Goal: Task Accomplishment & Management: Complete application form

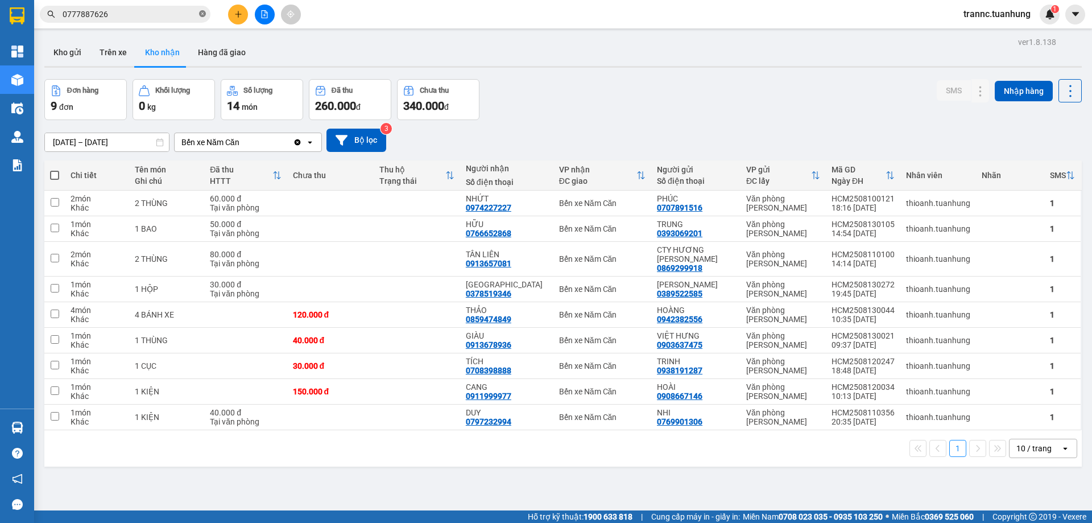
click at [201, 15] on icon "close-circle" at bounding box center [202, 13] width 7 height 7
click at [106, 15] on input "text" at bounding box center [130, 14] width 134 height 13
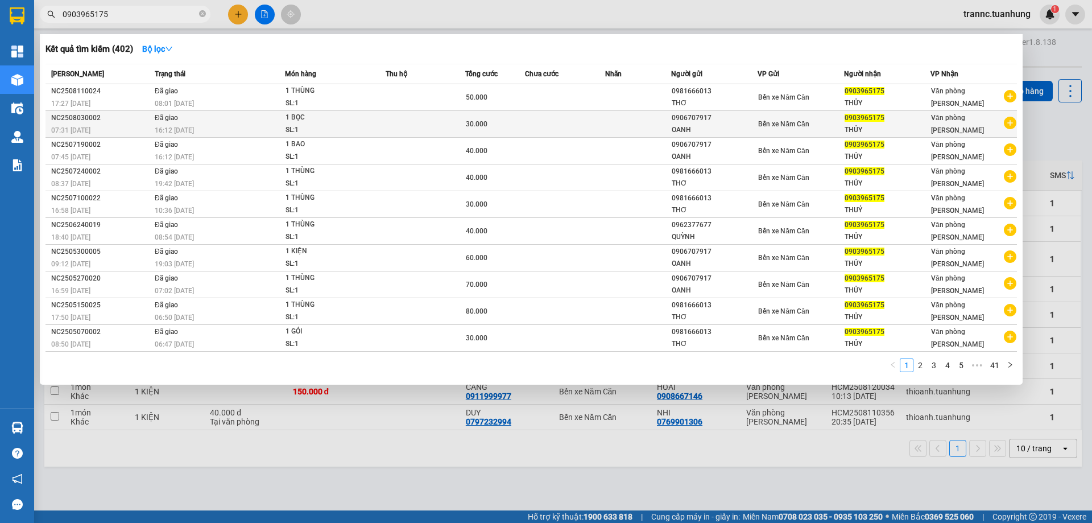
type input "0903965175"
click at [1010, 123] on icon "plus-circle" at bounding box center [1010, 123] width 13 height 13
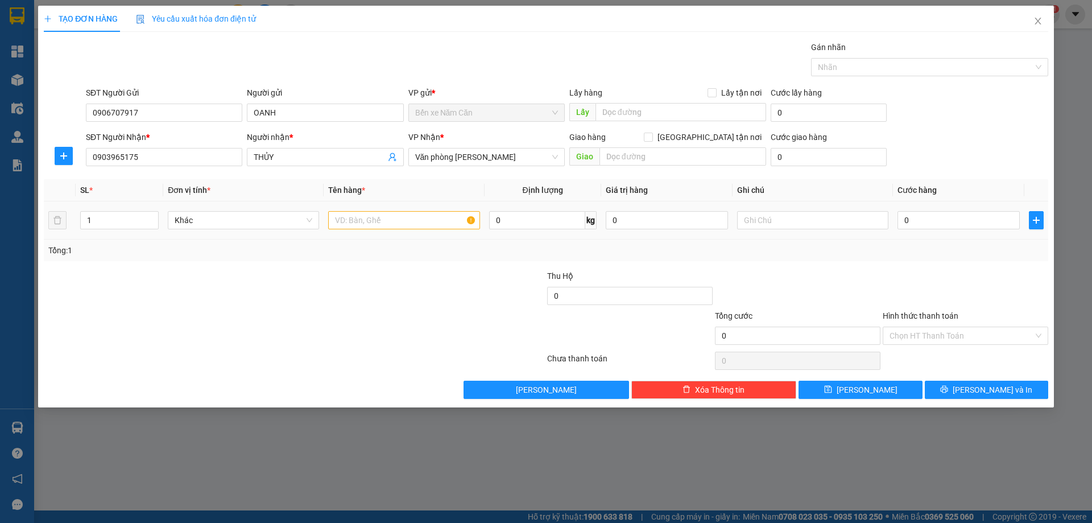
click at [401, 231] on div at bounding box center [403, 220] width 151 height 23
click at [399, 221] on input "text" at bounding box center [403, 220] width 151 height 18
type input "1 KEO"
click at [929, 217] on input "0" at bounding box center [959, 220] width 122 height 18
type input "3"
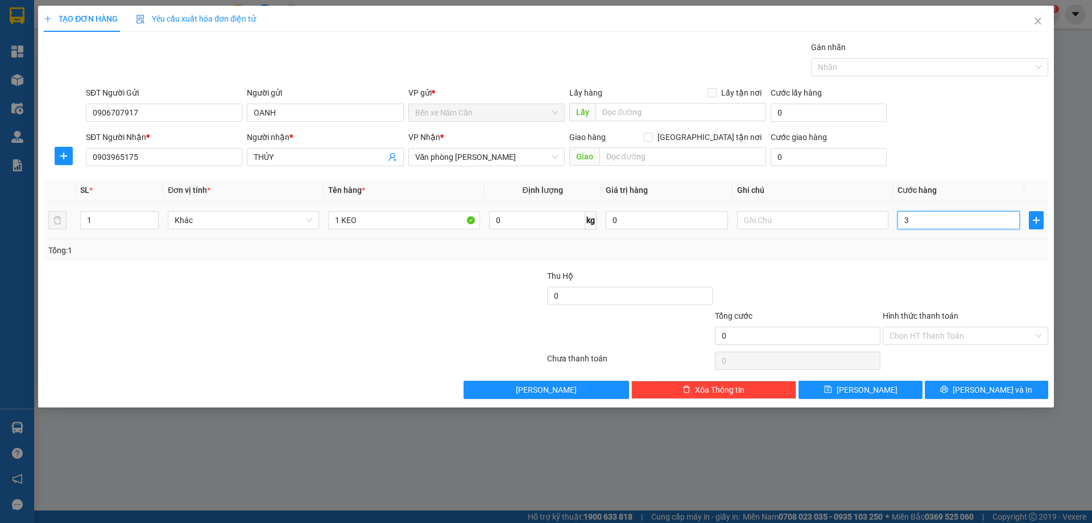
type input "3"
type input "30"
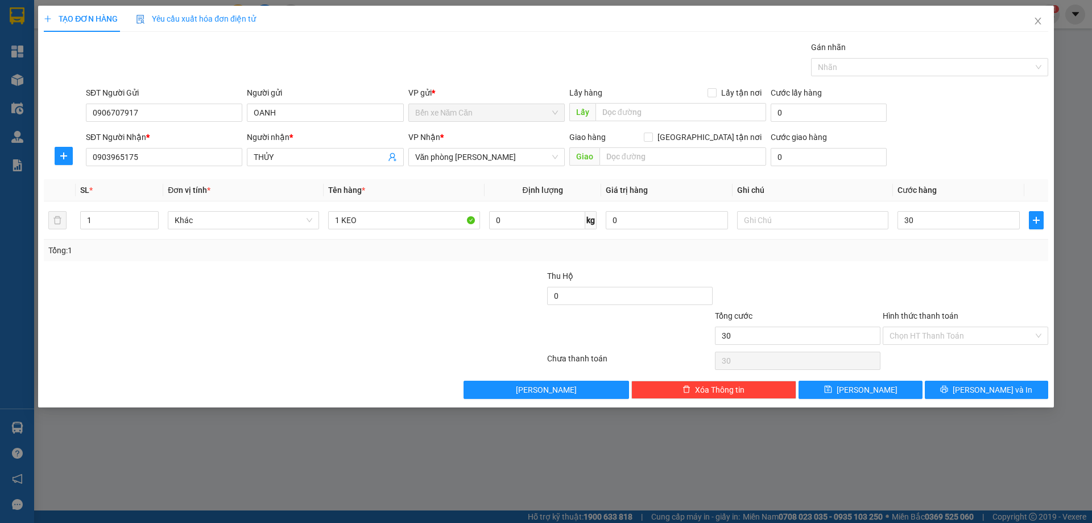
type input "30.000"
click at [928, 256] on div "Tổng: 1" at bounding box center [546, 250] width 996 height 13
click at [942, 336] on input "Hình thức thanh toán" at bounding box center [962, 335] width 144 height 17
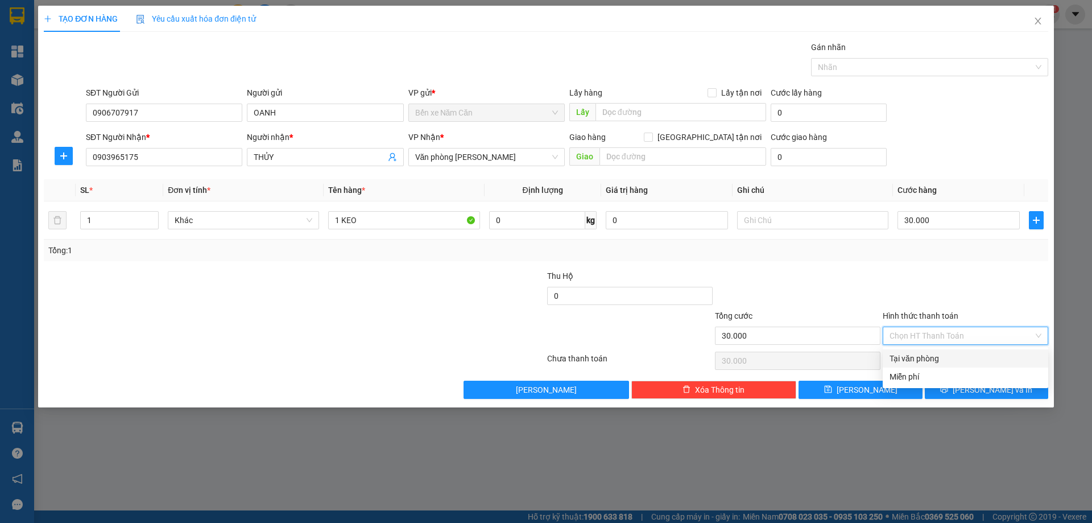
click at [940, 357] on div "Tại văn phòng" at bounding box center [966, 358] width 152 height 13
type input "0"
click at [951, 390] on button "Lưu và In" at bounding box center [986, 390] width 123 height 18
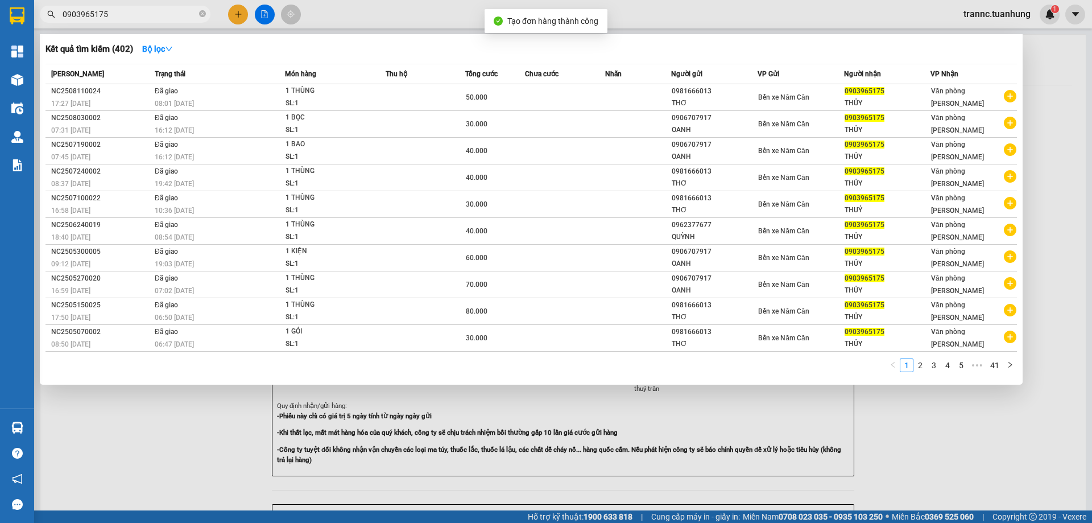
click at [779, 419] on div at bounding box center [546, 261] width 1092 height 523
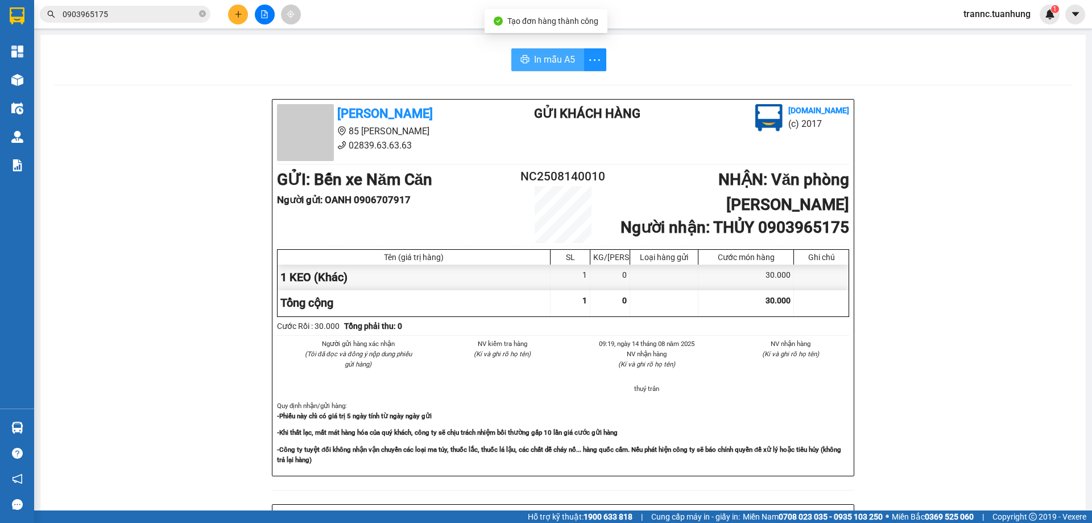
drag, startPoint x: 533, startPoint y: 56, endPoint x: 540, endPoint y: 67, distance: 13.4
click at [534, 56] on span "In mẫu A5" at bounding box center [554, 59] width 41 height 14
click at [201, 14] on icon "close-circle" at bounding box center [202, 13] width 7 height 7
click at [157, 14] on input "text" at bounding box center [130, 14] width 134 height 13
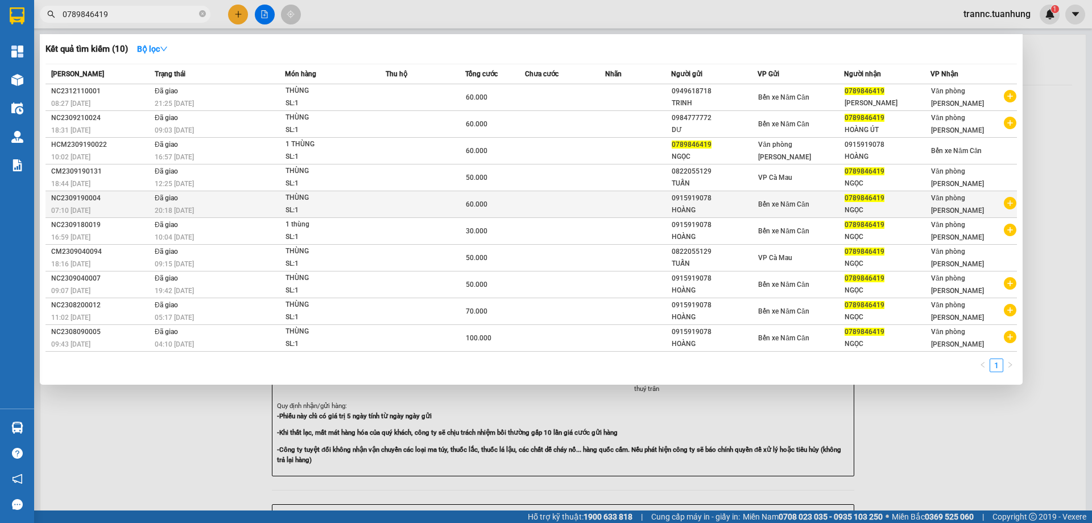
type input "0789846419"
click at [1009, 206] on icon "plus-circle" at bounding box center [1010, 203] width 13 height 13
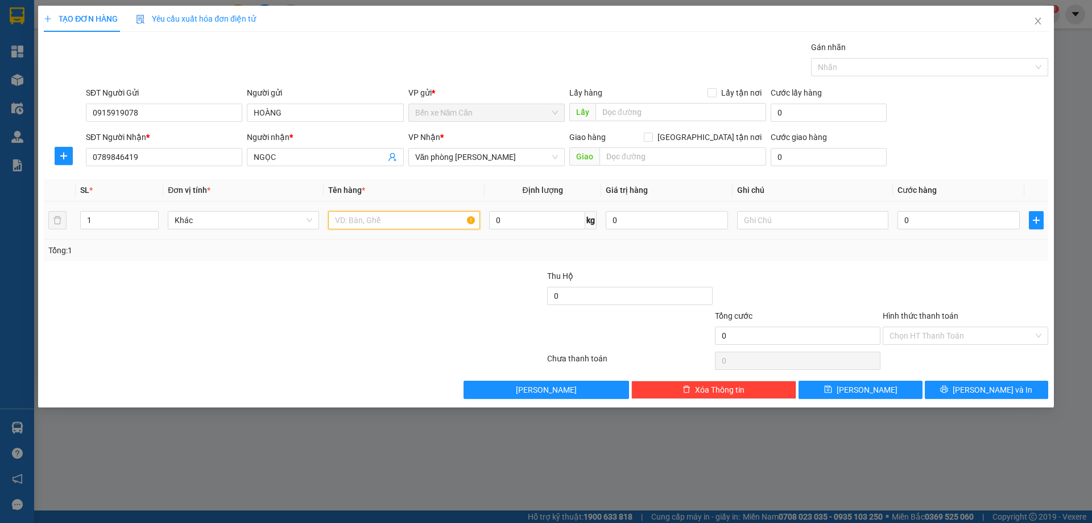
click at [389, 223] on input "text" at bounding box center [403, 220] width 151 height 18
type input "1 THÙNG"
click at [928, 223] on input "0" at bounding box center [959, 220] width 122 height 18
type input "5"
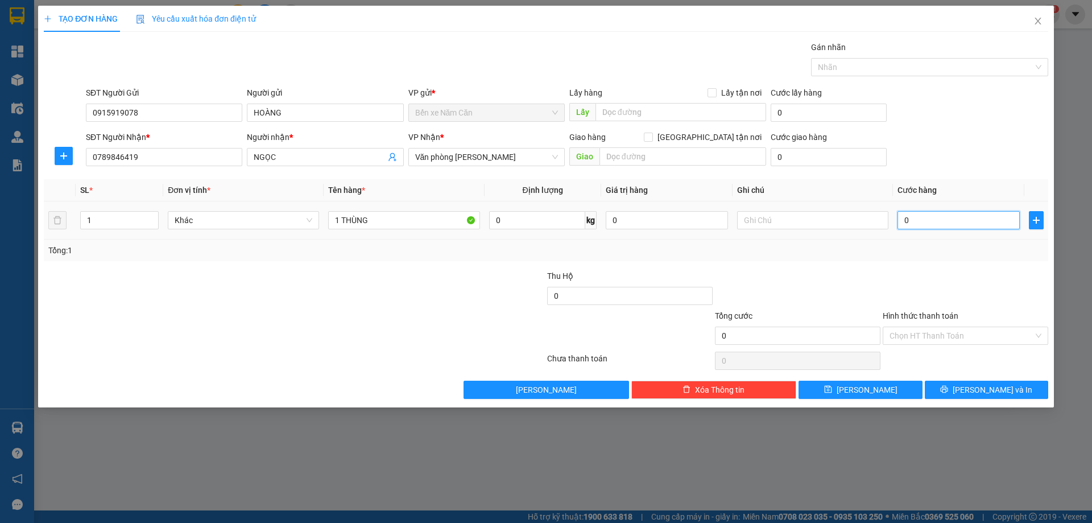
type input "5"
type input "50"
type input "50.000"
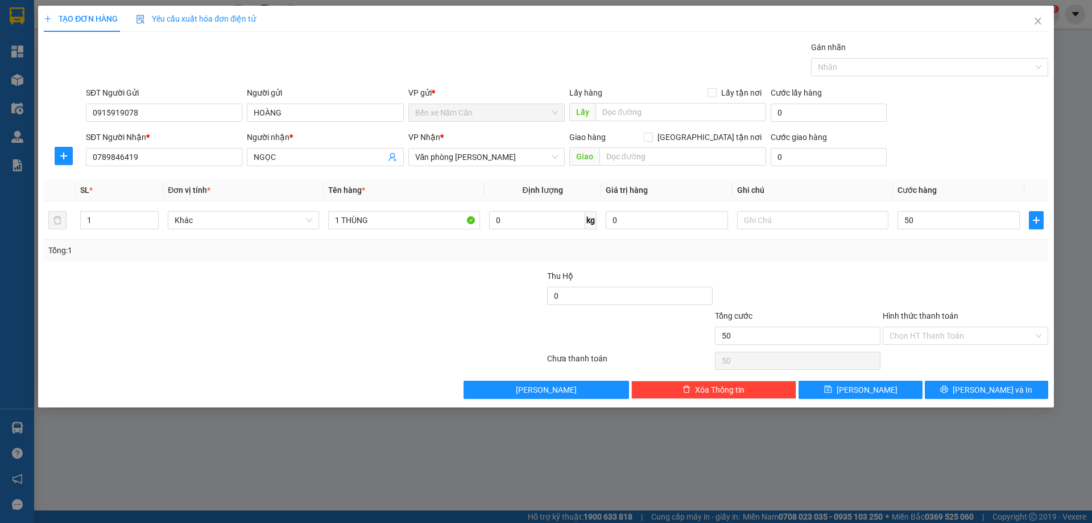
type input "50.000"
click at [919, 282] on div at bounding box center [966, 290] width 168 height 40
click at [921, 335] on input "Hình thức thanh toán" at bounding box center [962, 335] width 144 height 17
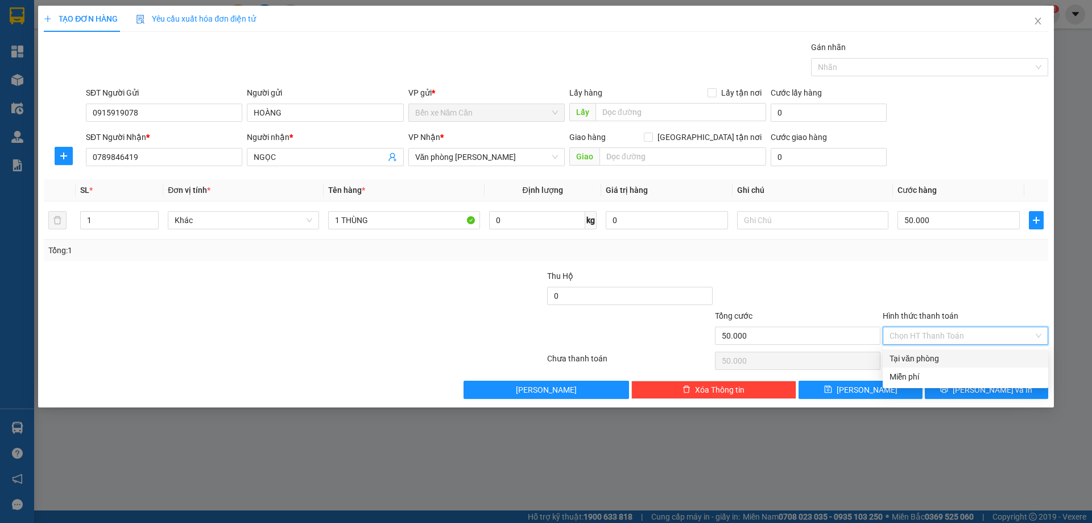
click at [921, 352] on div "Tại văn phòng" at bounding box center [966, 358] width 152 height 13
type input "0"
click at [948, 390] on button "Lưu và In" at bounding box center [986, 390] width 123 height 18
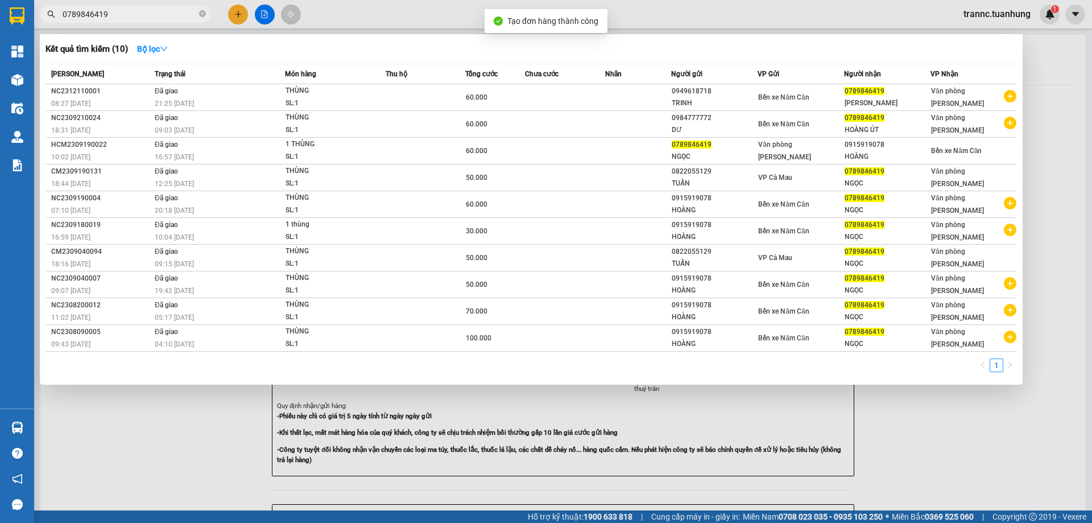
click at [942, 444] on div at bounding box center [546, 261] width 1092 height 523
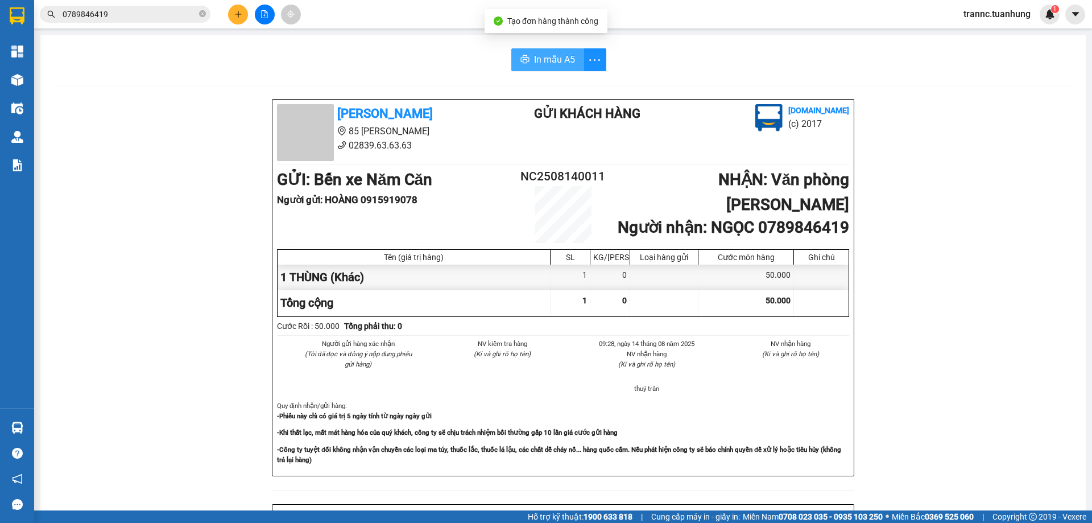
click at [523, 55] on button "In mẫu A5" at bounding box center [547, 59] width 73 height 23
click at [172, 18] on input "0789846419" at bounding box center [130, 14] width 134 height 13
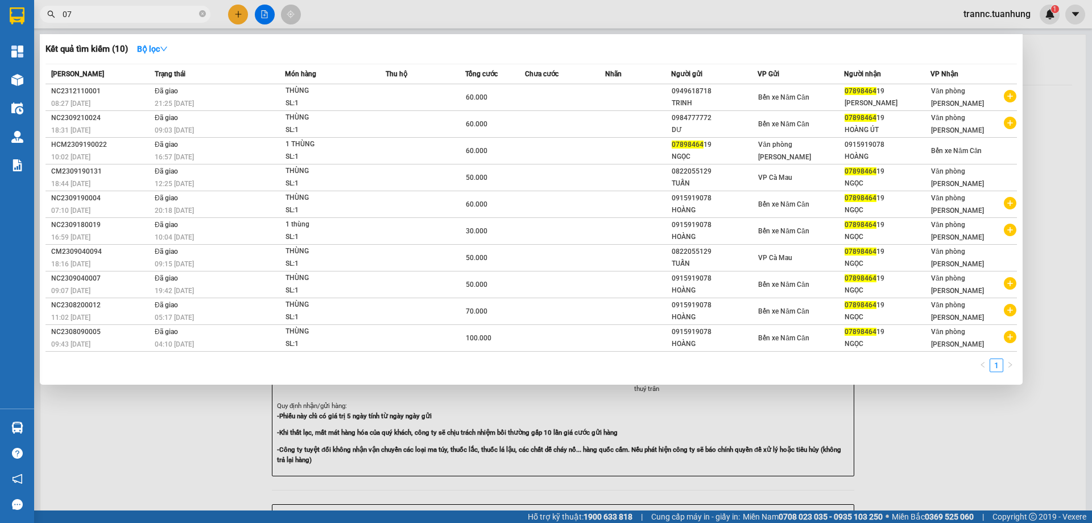
type input "0"
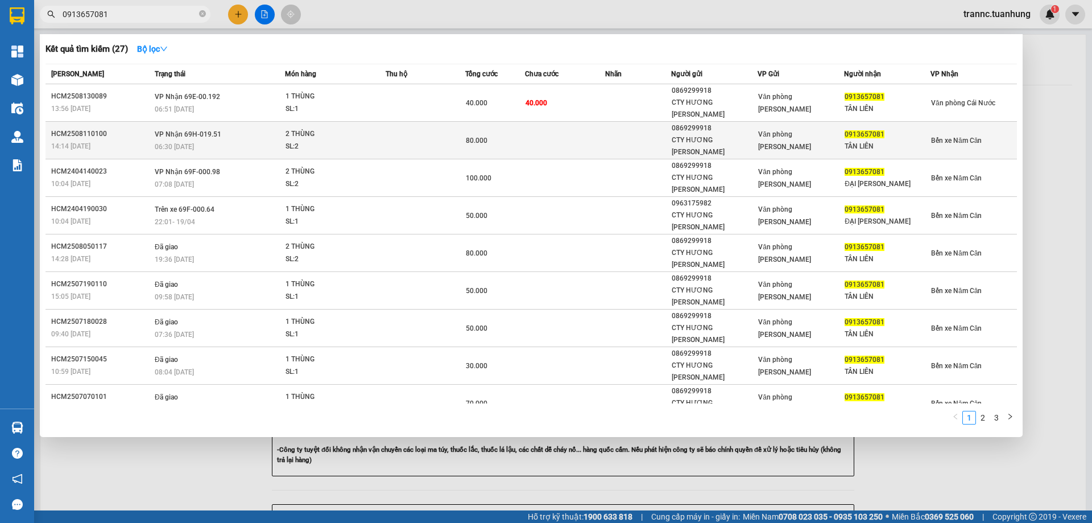
type input "0913657081"
click at [327, 128] on div "2 THÙNG" at bounding box center [328, 134] width 85 height 13
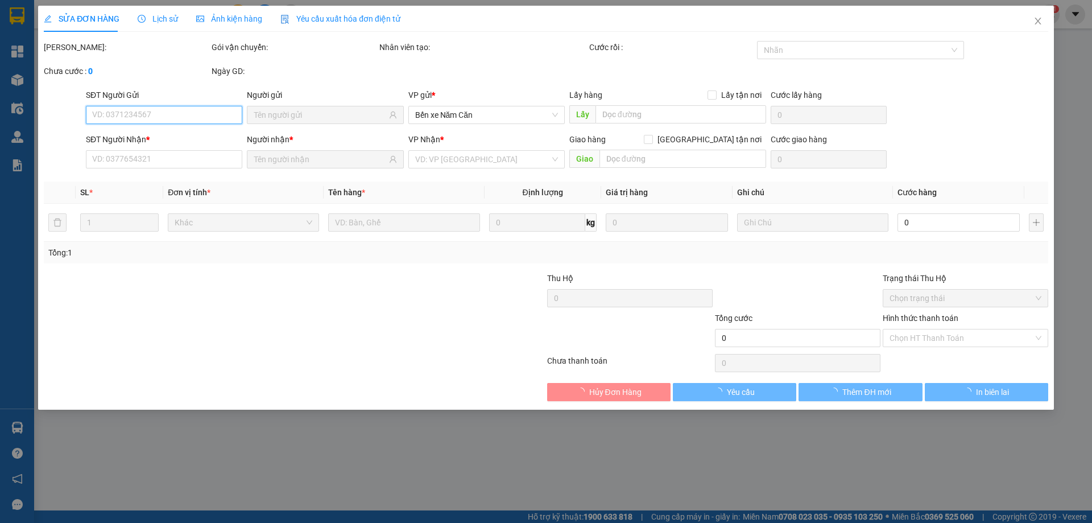
type input "0869299918"
type input "CTY HƯƠNG HOÀNG NAM"
type input "0913657081"
type input "TÂN LIÊN"
type input "80.000"
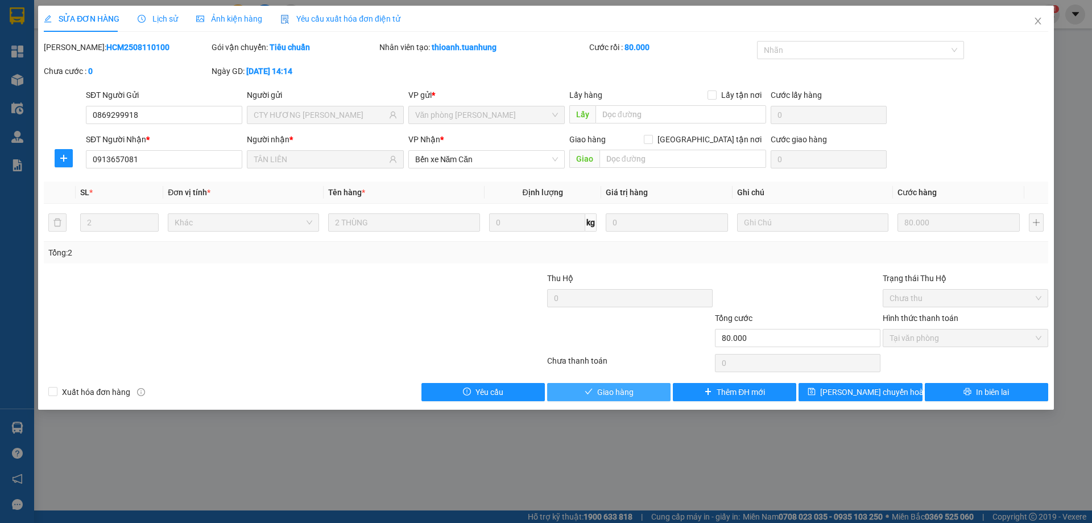
click at [620, 391] on span "Giao hàng" at bounding box center [615, 392] width 36 height 13
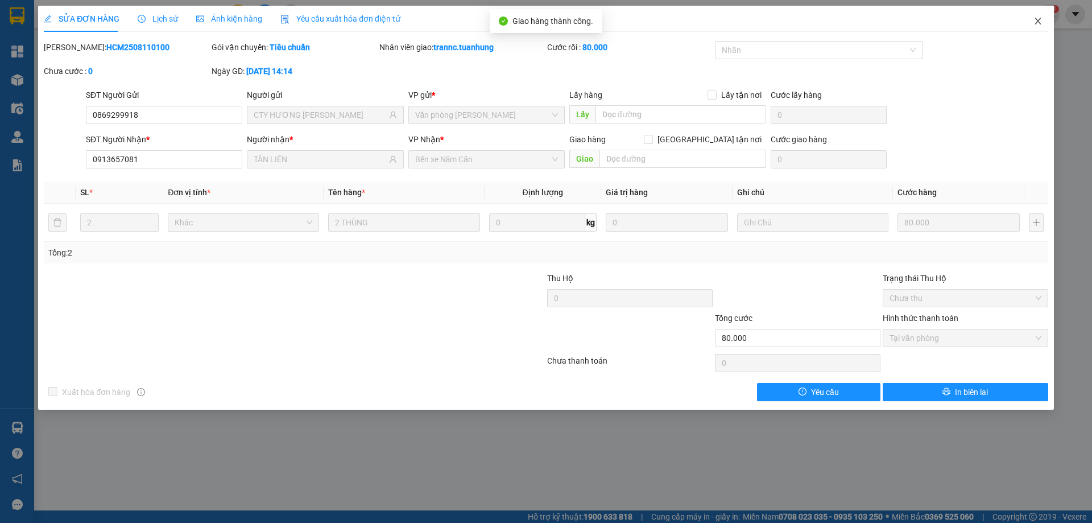
click at [1038, 24] on icon "close" at bounding box center [1038, 20] width 9 height 9
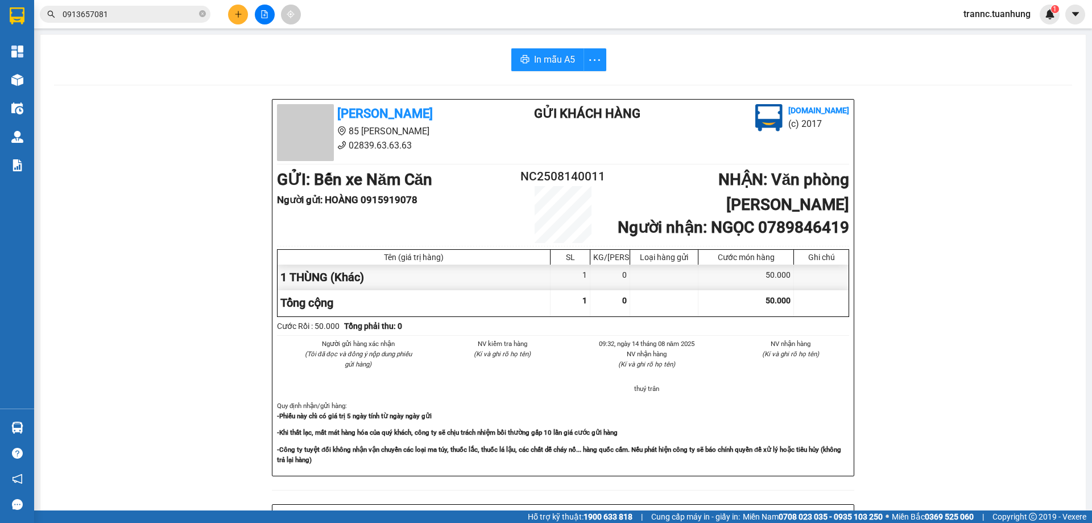
click at [139, 18] on input "0913657081" at bounding box center [130, 14] width 134 height 13
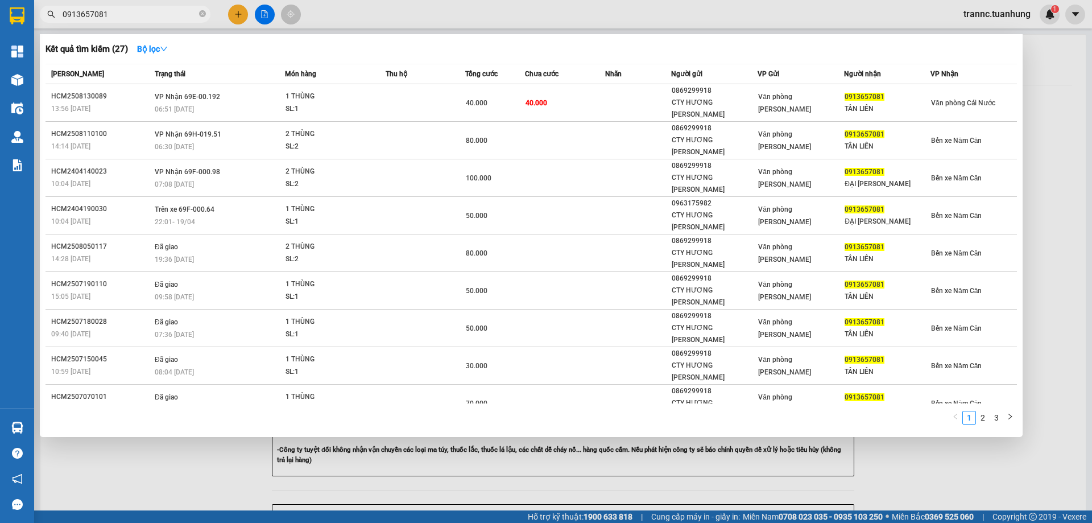
drag, startPoint x: 153, startPoint y: 461, endPoint x: 160, endPoint y: 462, distance: 6.9
click at [156, 462] on div at bounding box center [546, 261] width 1092 height 523
click at [200, 13] on icon "close-circle" at bounding box center [202, 13] width 7 height 7
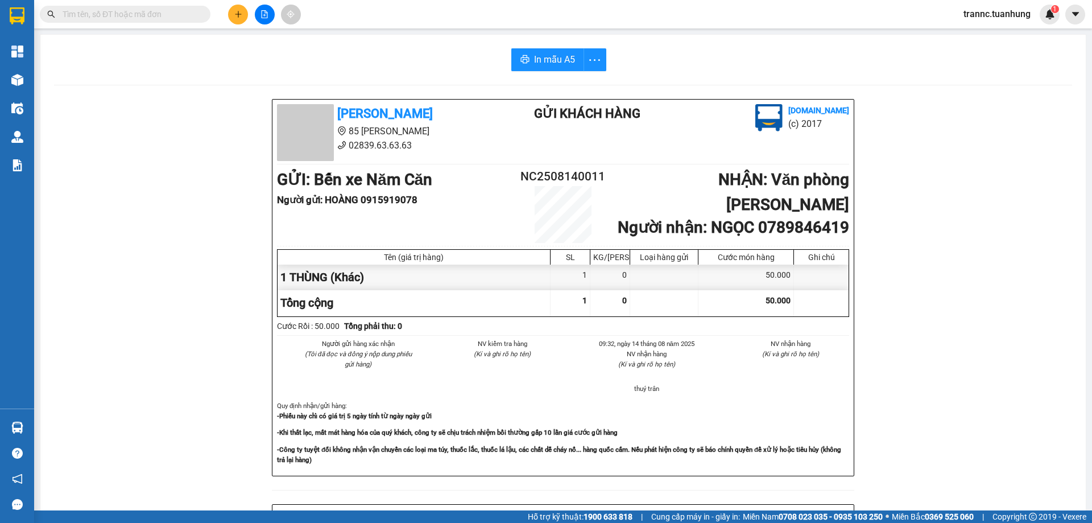
click at [157, 18] on input "text" at bounding box center [130, 14] width 134 height 13
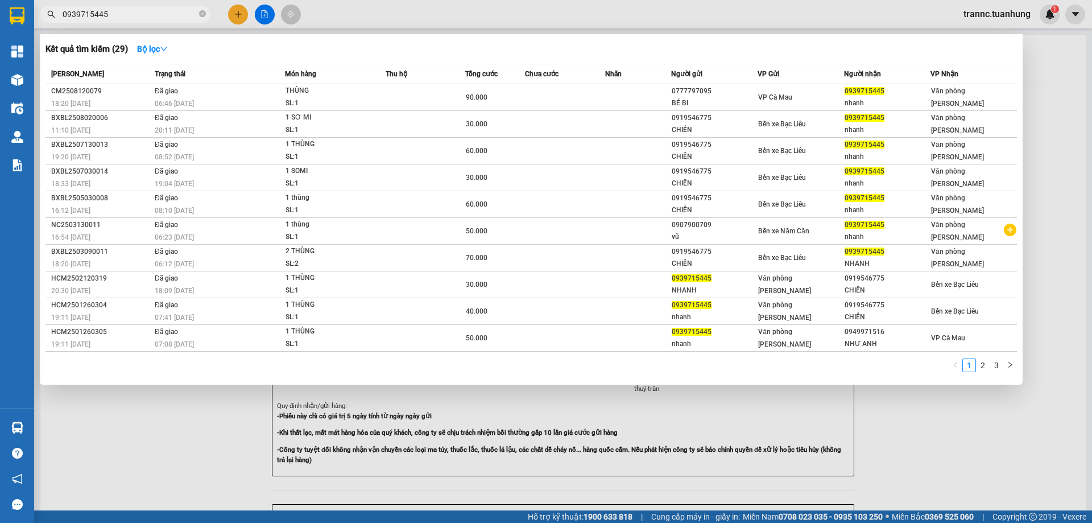
drag, startPoint x: 111, startPoint y: 19, endPoint x: 48, endPoint y: 14, distance: 63.3
click at [48, 14] on div "0939715445" at bounding box center [111, 14] width 222 height 17
type input "0939715445"
click at [232, 17] on div at bounding box center [546, 261] width 1092 height 523
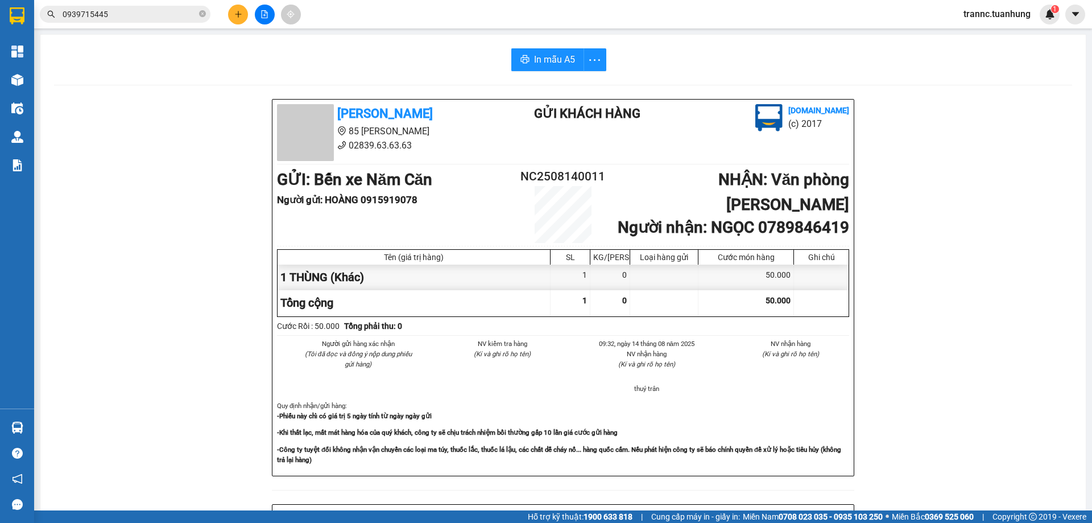
click at [238, 9] on button at bounding box center [238, 15] width 20 height 20
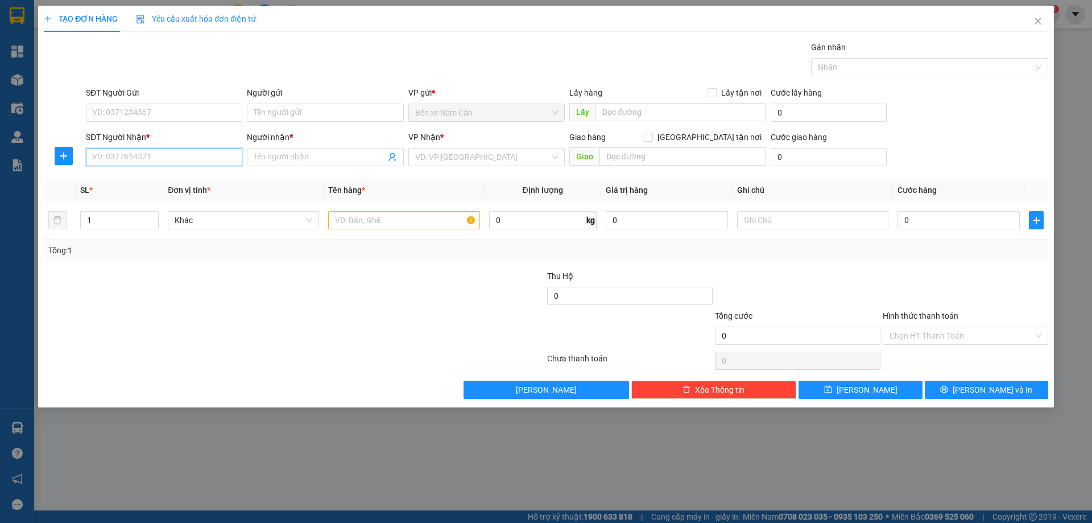
click at [125, 154] on input "SĐT Người Nhận *" at bounding box center [164, 157] width 156 height 18
paste input "0939715445"
type input "0939715445"
click at [266, 156] on input "Người nhận *" at bounding box center [319, 157] width 131 height 13
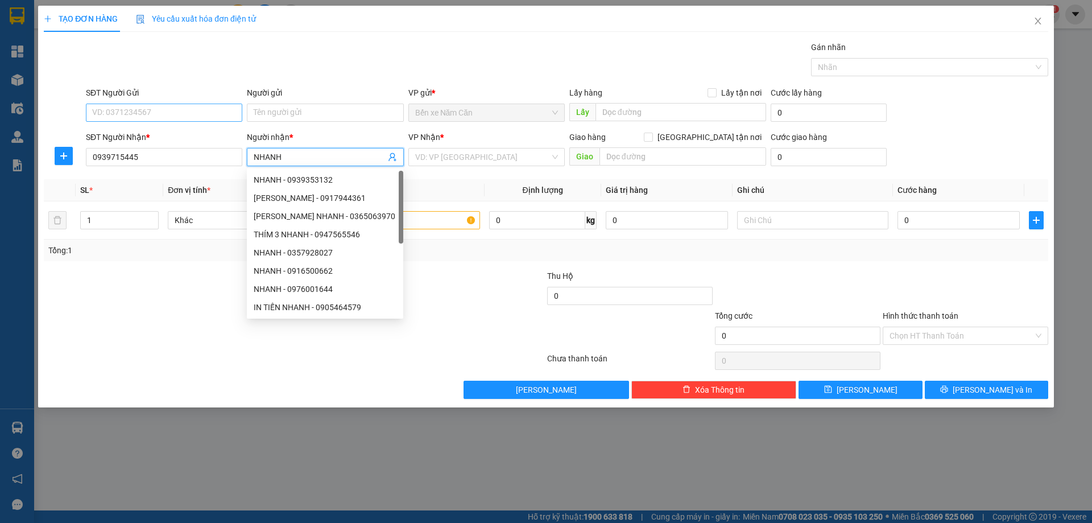
type input "NHANH"
click at [172, 114] on input "SĐT Người Gửi" at bounding box center [164, 113] width 156 height 18
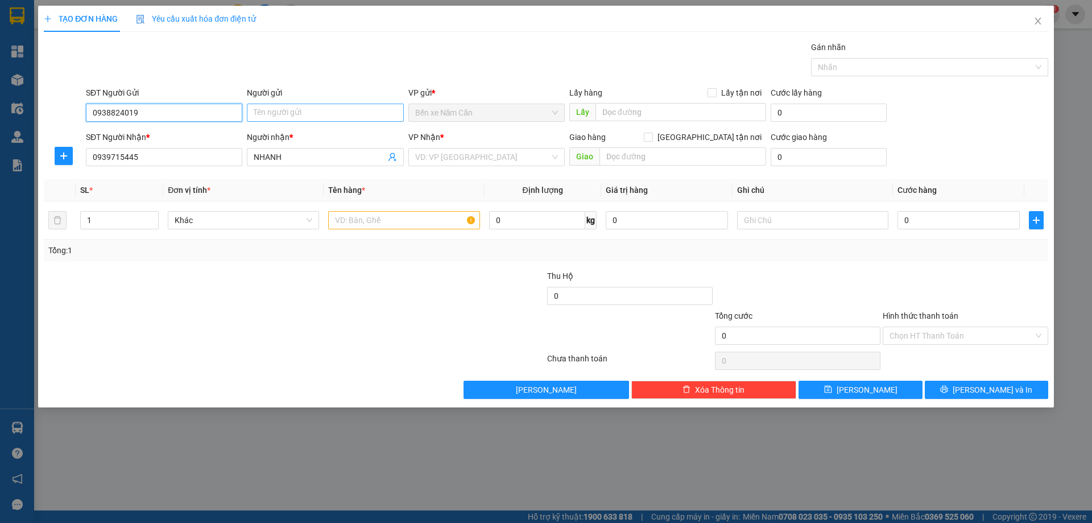
type input "0938824019"
click at [317, 117] on input "Người gửi" at bounding box center [325, 113] width 156 height 18
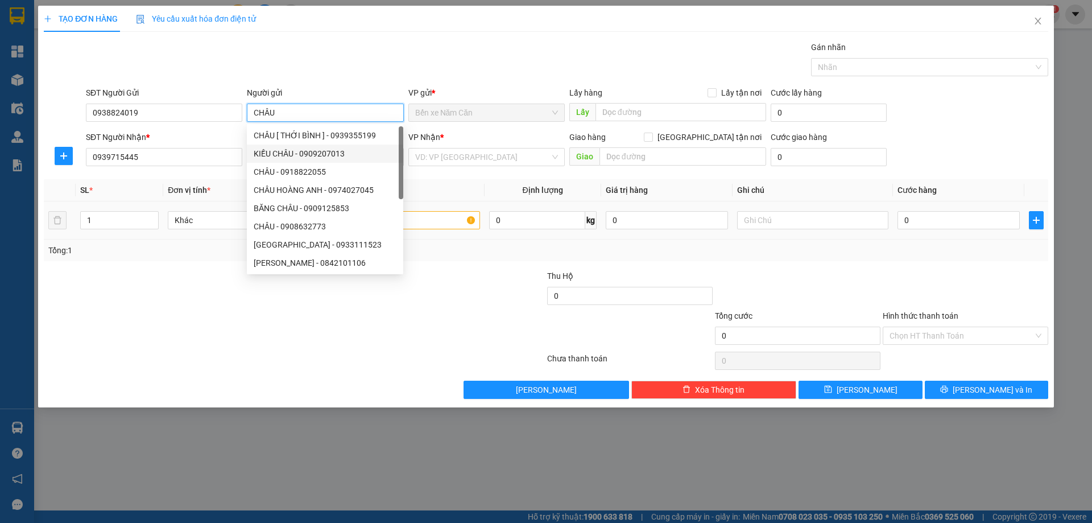
type input "CHÂU"
click at [431, 217] on input "text" at bounding box center [403, 220] width 151 height 18
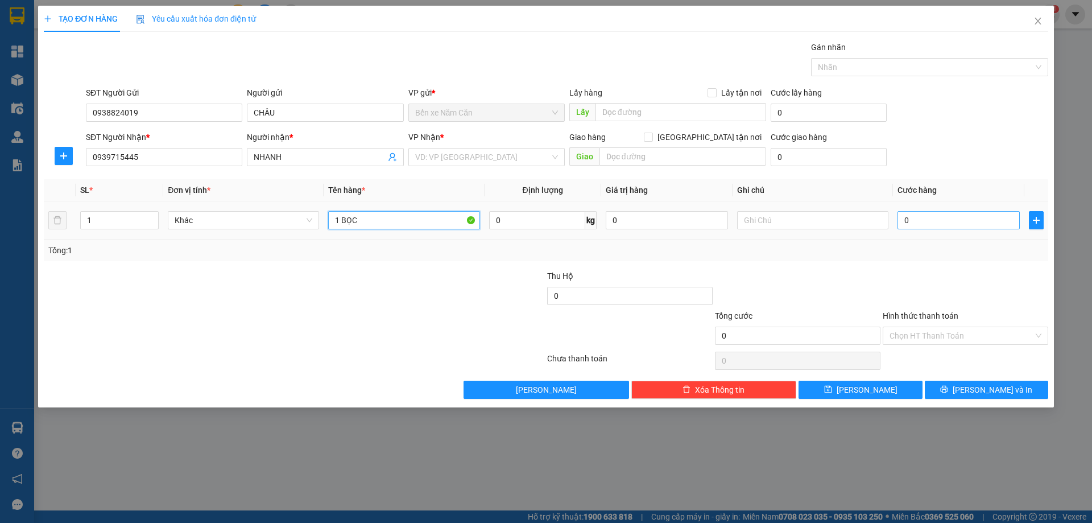
type input "1 BỌC"
click at [955, 221] on input "0" at bounding box center [959, 220] width 122 height 18
type input "3"
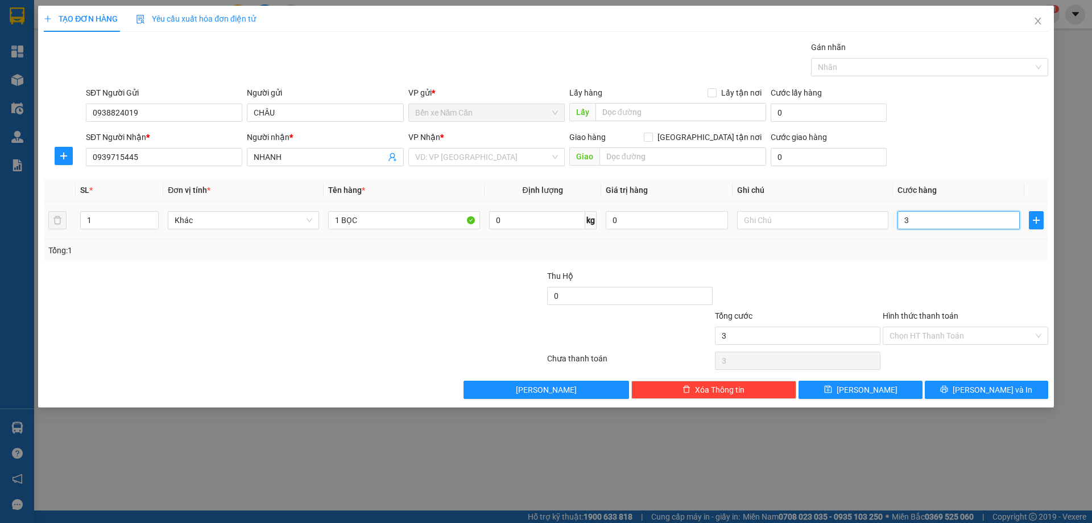
type input "30"
type input "30.000"
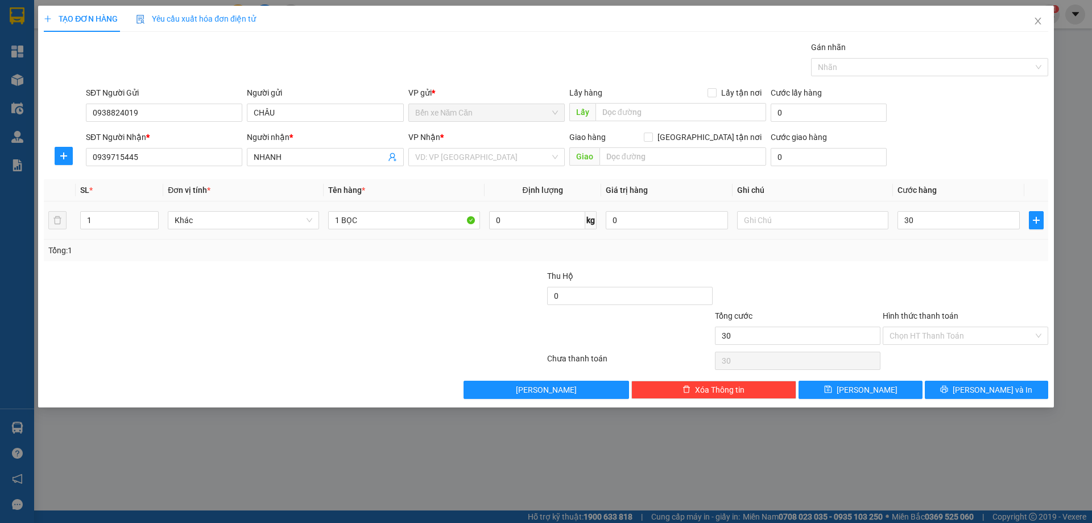
type input "30.000"
click at [949, 259] on div "Tổng: 1" at bounding box center [546, 251] width 1005 height 22
click at [465, 159] on input "search" at bounding box center [482, 156] width 135 height 17
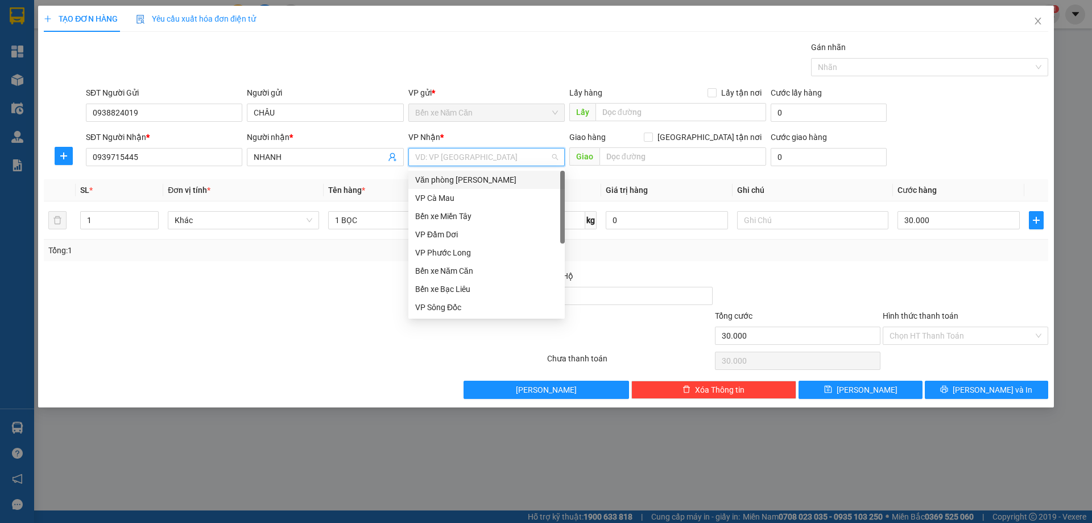
click at [484, 179] on div "Văn phòng Hồ Chí Minh" at bounding box center [486, 180] width 143 height 13
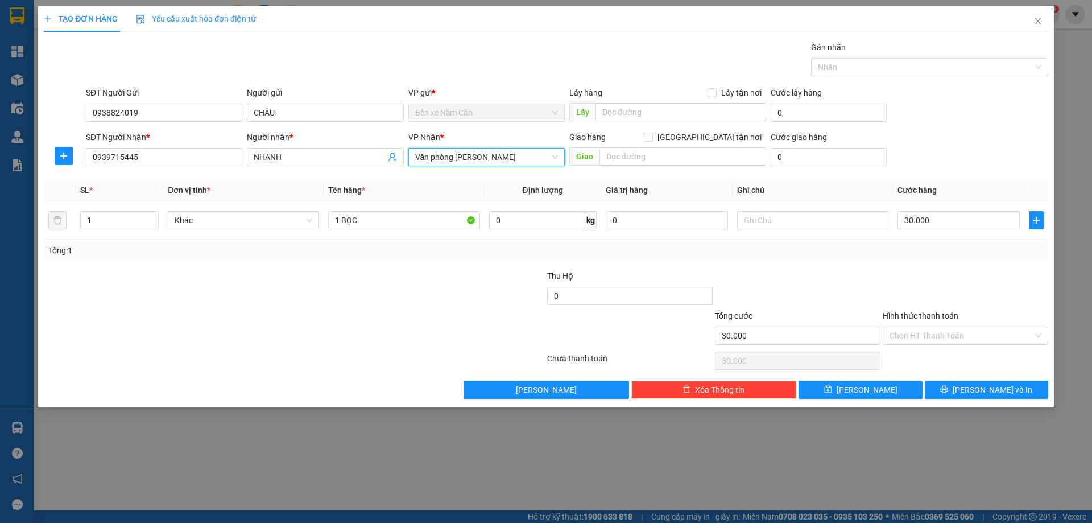
click at [1010, 377] on div "Transit Pickup Surcharge Ids Transit Deliver Surcharge Ids Transit Deliver Surc…" at bounding box center [546, 220] width 1005 height 358
click at [1009, 385] on button "Lưu và In" at bounding box center [986, 390] width 123 height 18
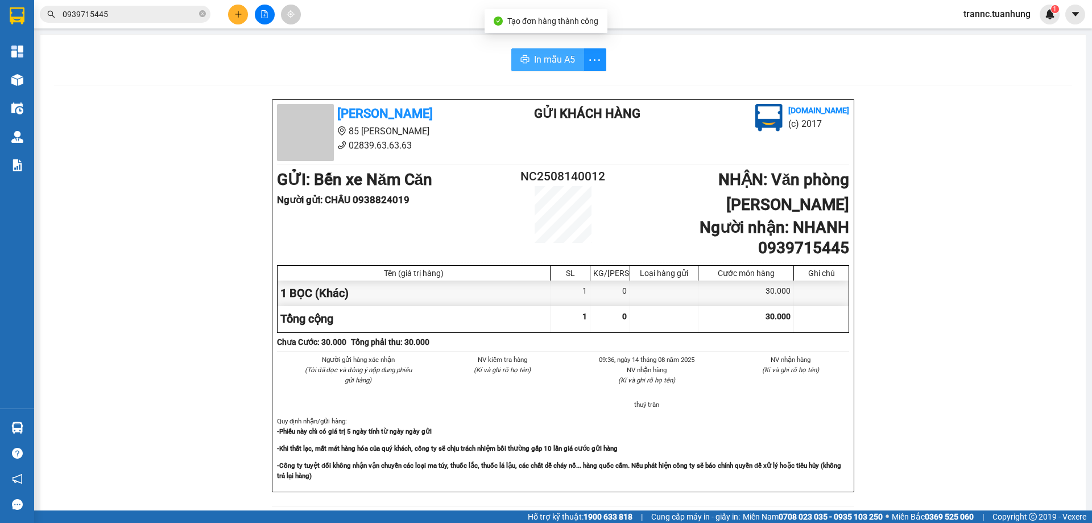
click at [549, 61] on span "In mẫu A5" at bounding box center [554, 59] width 41 height 14
click at [46, 414] on div "In mẫu A5 Tuấn Hưng 85 Lý Chiêu Hoàng 02839.63.63.63 Gửi khách hàng Vexere.com …" at bounding box center [563, 486] width 1046 height 902
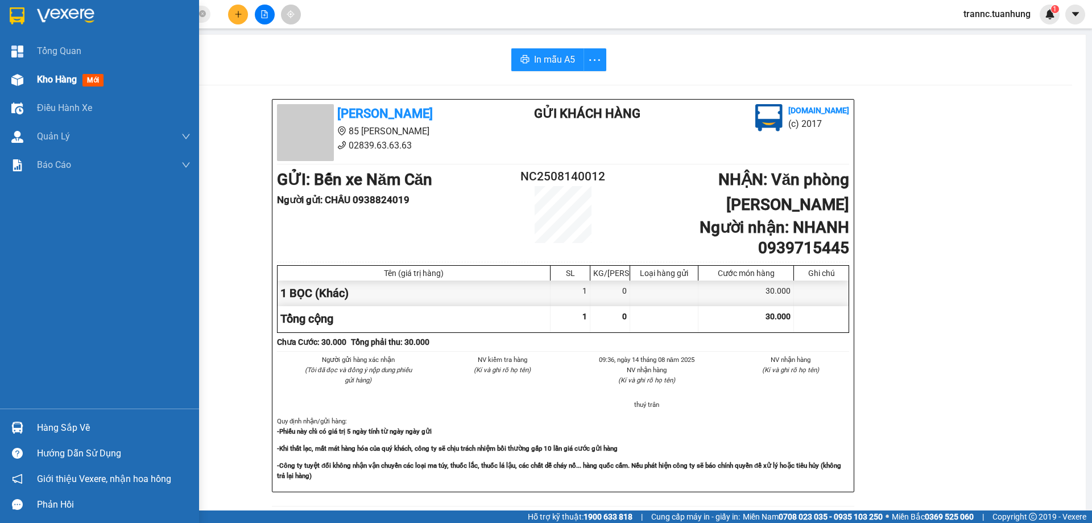
click at [96, 77] on span "mới" at bounding box center [92, 80] width 21 height 13
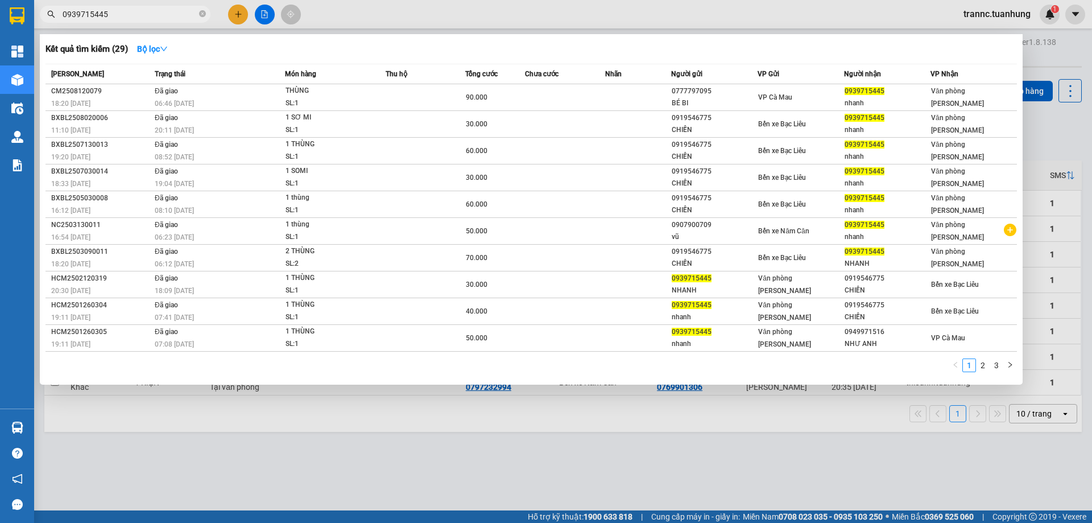
click at [120, 16] on input "0939715445" at bounding box center [130, 14] width 134 height 13
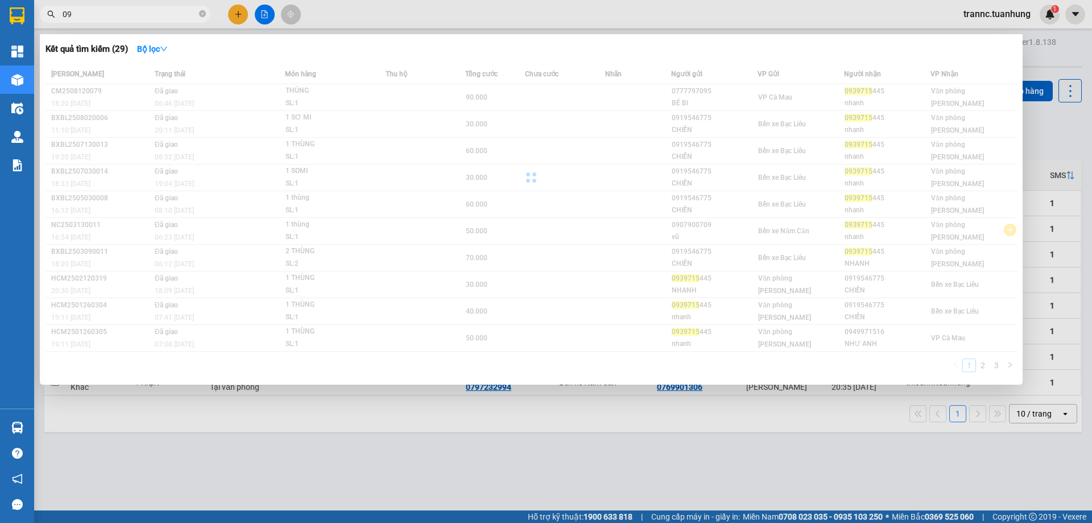
type input "0"
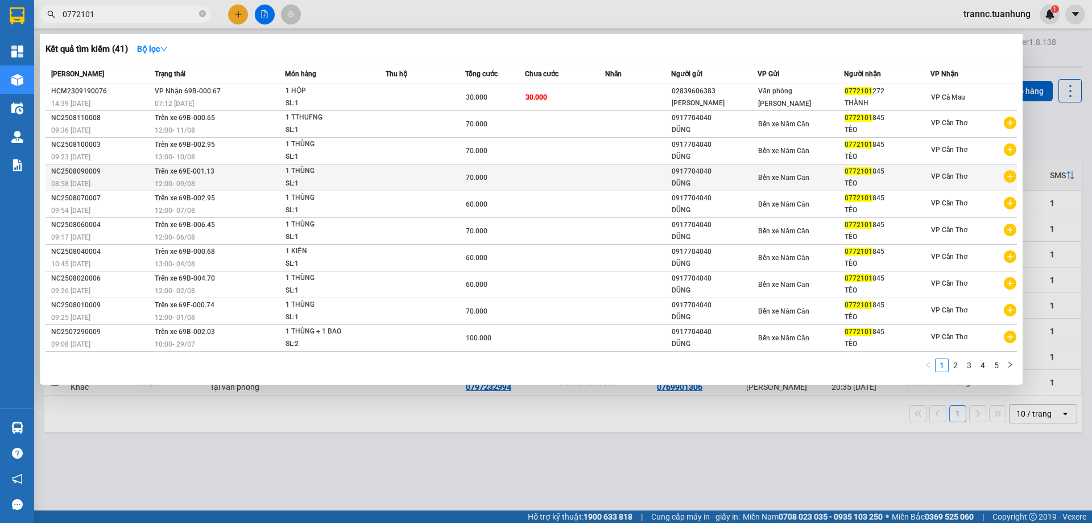
type input "0772101"
click at [1010, 175] on icon "plus-circle" at bounding box center [1010, 176] width 13 height 13
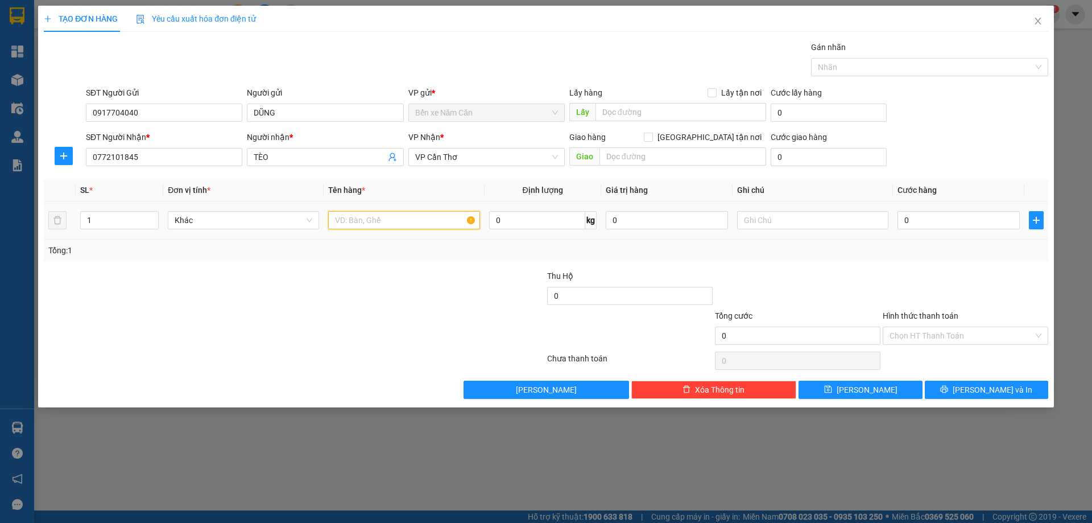
click at [426, 217] on input "text" at bounding box center [403, 220] width 151 height 18
type input "1 THÙNG"
click at [922, 213] on input "0" at bounding box center [959, 220] width 122 height 18
type input "7"
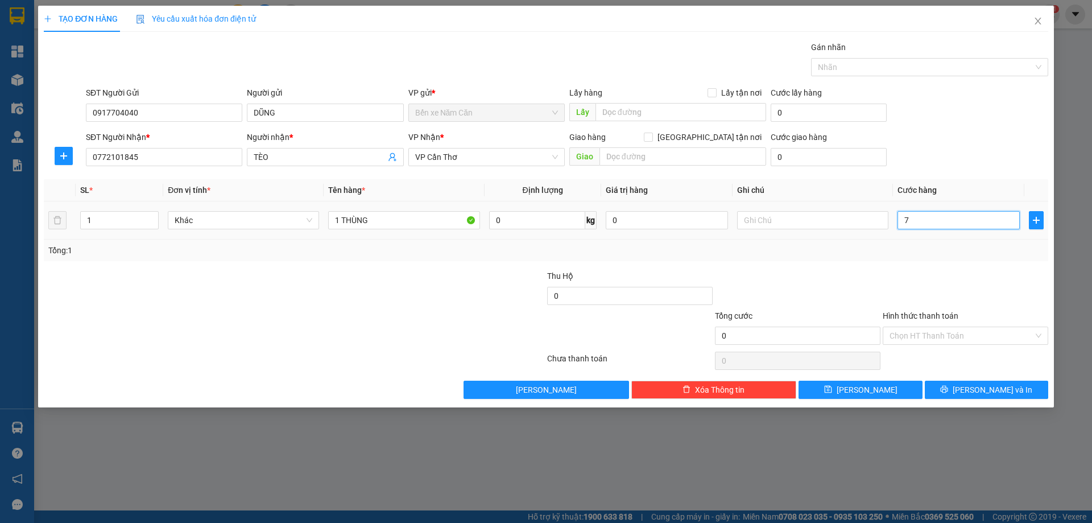
type input "7"
type input "70"
type input "70.000"
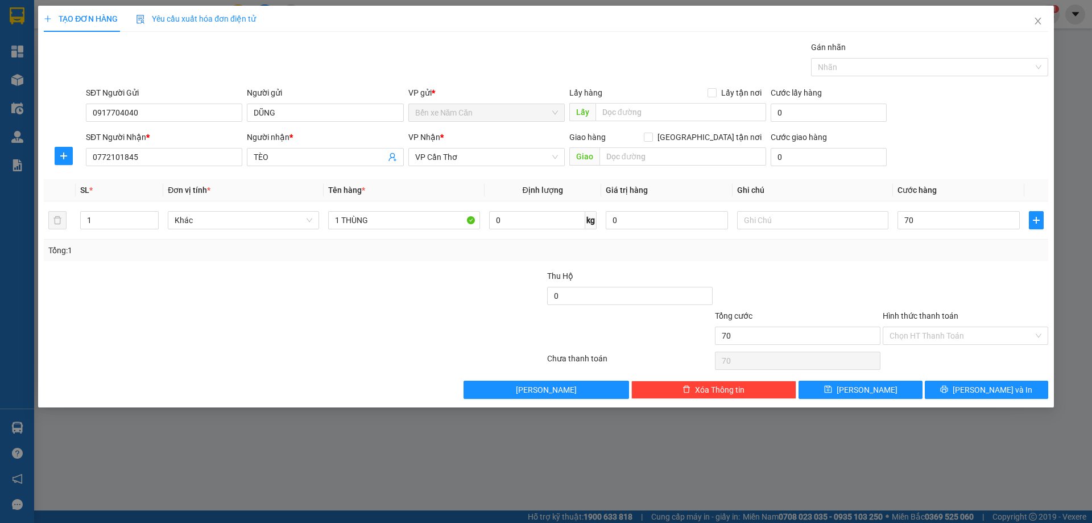
type input "70.000"
click at [924, 259] on div "Tổng: 1" at bounding box center [546, 251] width 1005 height 22
click at [936, 335] on input "Hình thức thanh toán" at bounding box center [962, 335] width 144 height 17
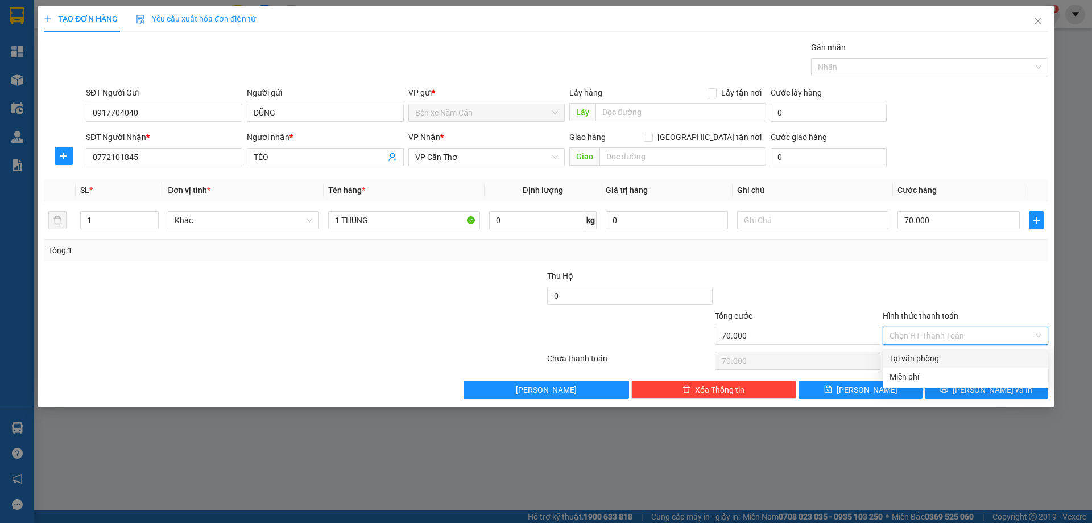
click at [935, 354] on div "Tại văn phòng" at bounding box center [966, 358] width 152 height 13
type input "0"
click at [983, 391] on span "Lưu và In" at bounding box center [993, 389] width 80 height 13
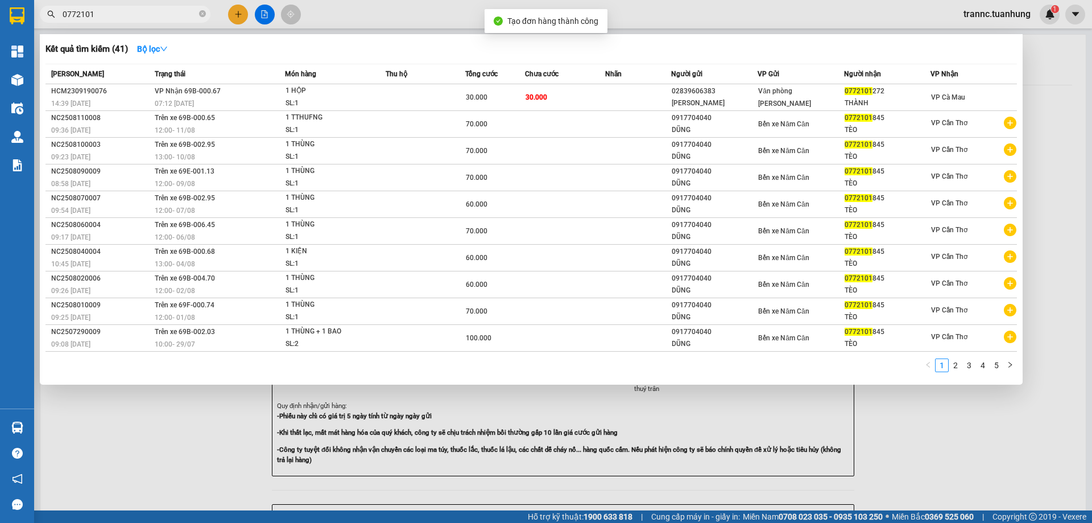
click at [992, 443] on div at bounding box center [546, 261] width 1092 height 523
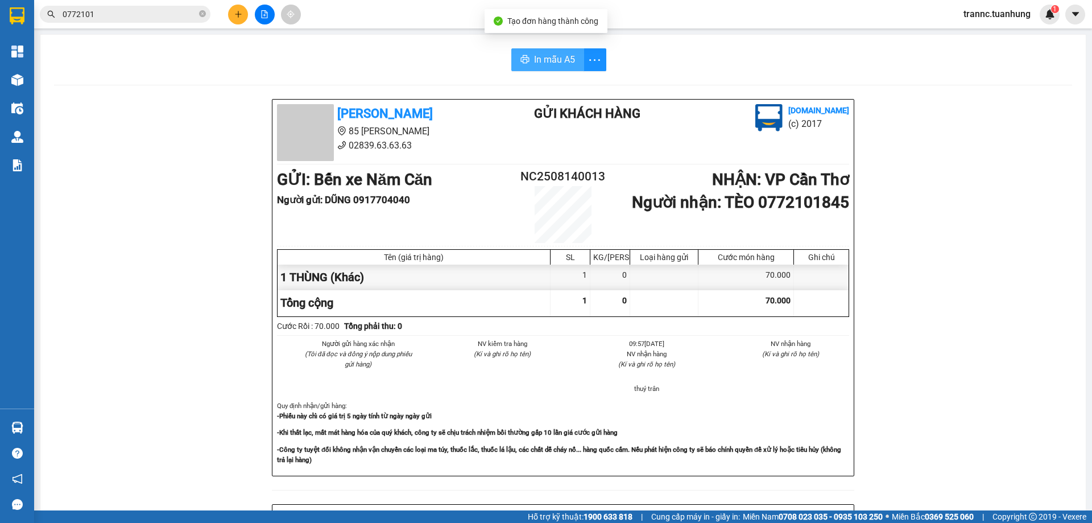
click at [551, 56] on span "In mẫu A5" at bounding box center [554, 59] width 41 height 14
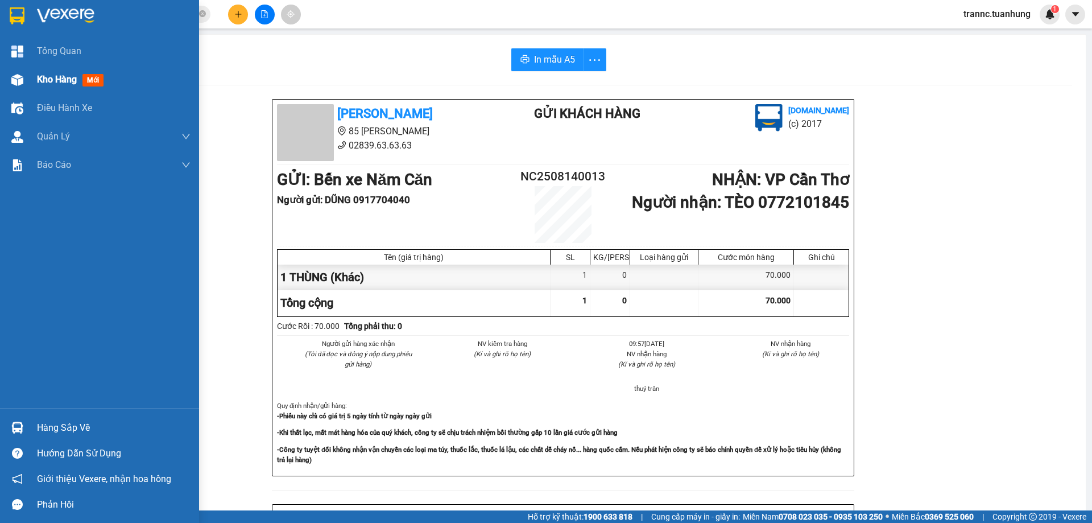
click at [82, 78] on div "Kho hàng mới" at bounding box center [72, 79] width 71 height 14
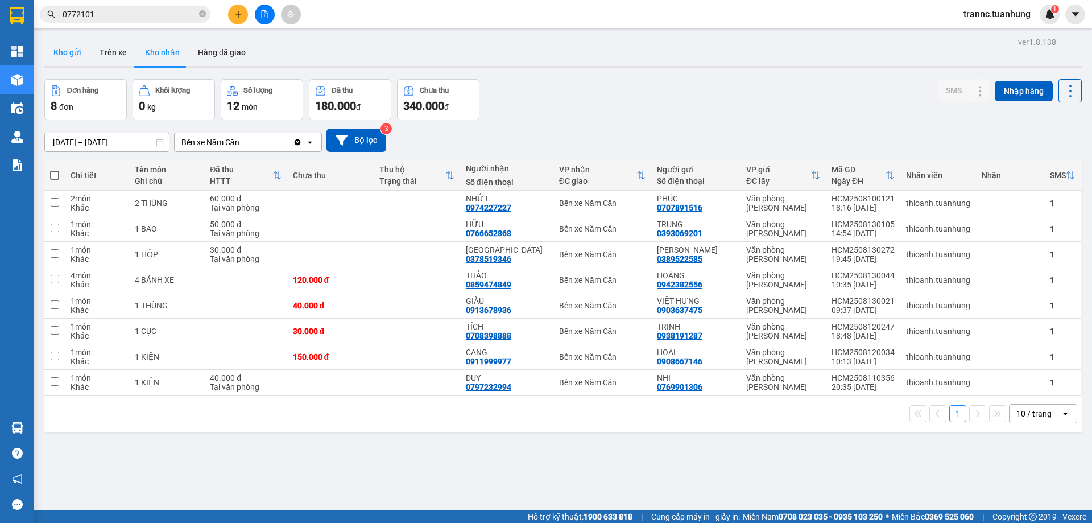
click at [73, 42] on button "Kho gửi" at bounding box center [67, 52] width 46 height 27
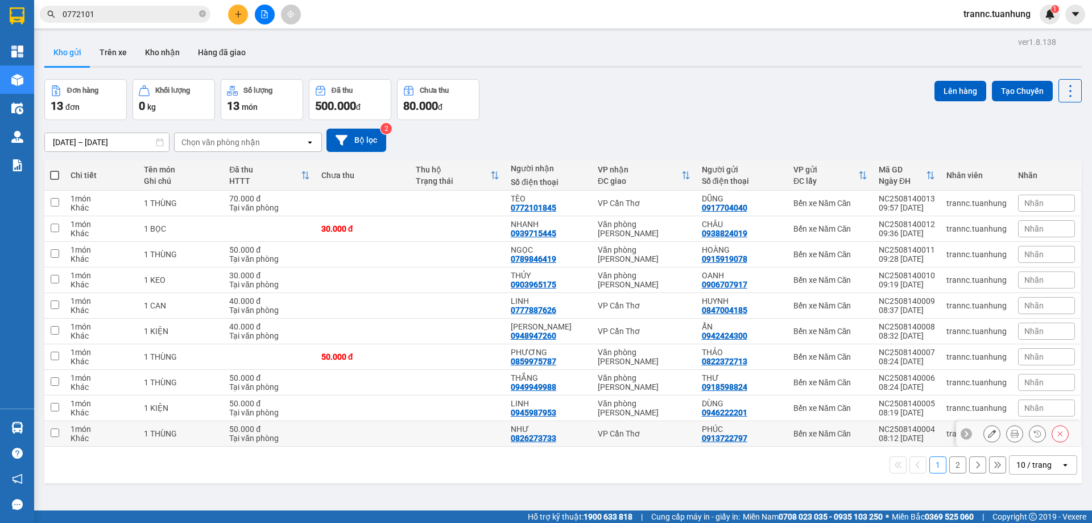
click at [560, 430] on div "NHƯ" at bounding box center [549, 428] width 76 height 9
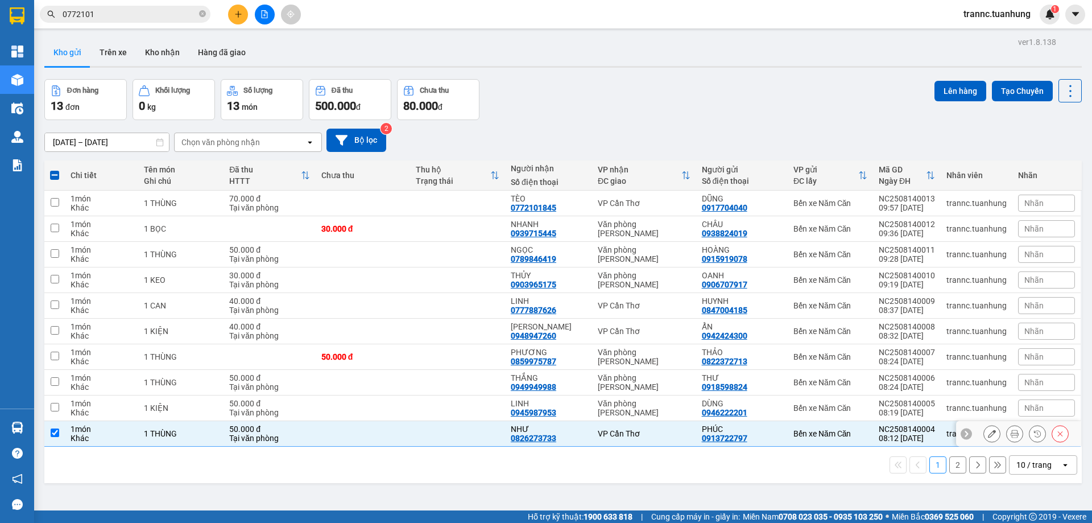
click at [560, 430] on div "NHƯ" at bounding box center [549, 428] width 76 height 9
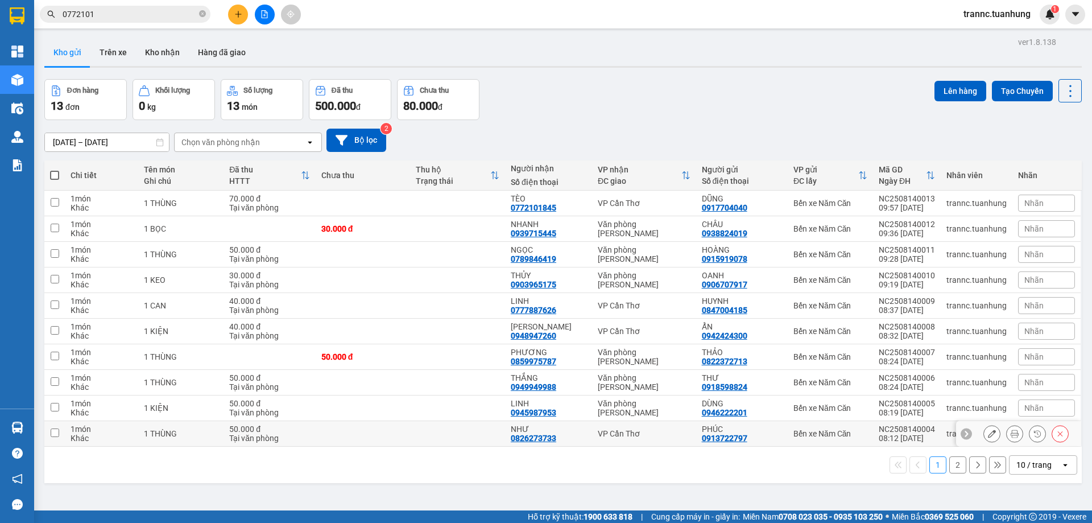
click at [753, 427] on div "PHÚC" at bounding box center [742, 428] width 80 height 9
checkbox input "true"
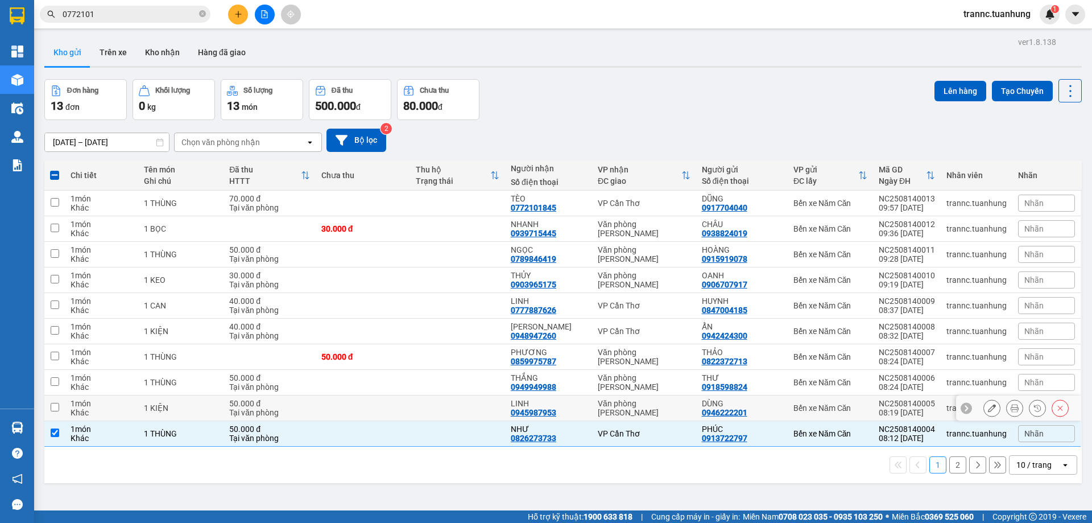
click at [753, 407] on div "DÙNG 0946222201" at bounding box center [742, 408] width 80 height 18
checkbox input "true"
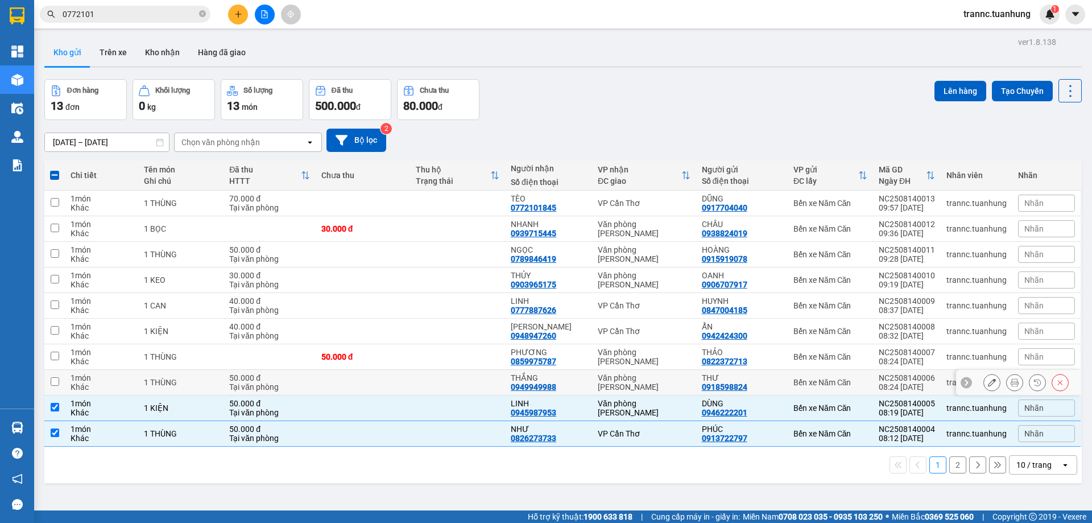
click at [747, 374] on div "THƯ" at bounding box center [742, 377] width 80 height 9
checkbox input "true"
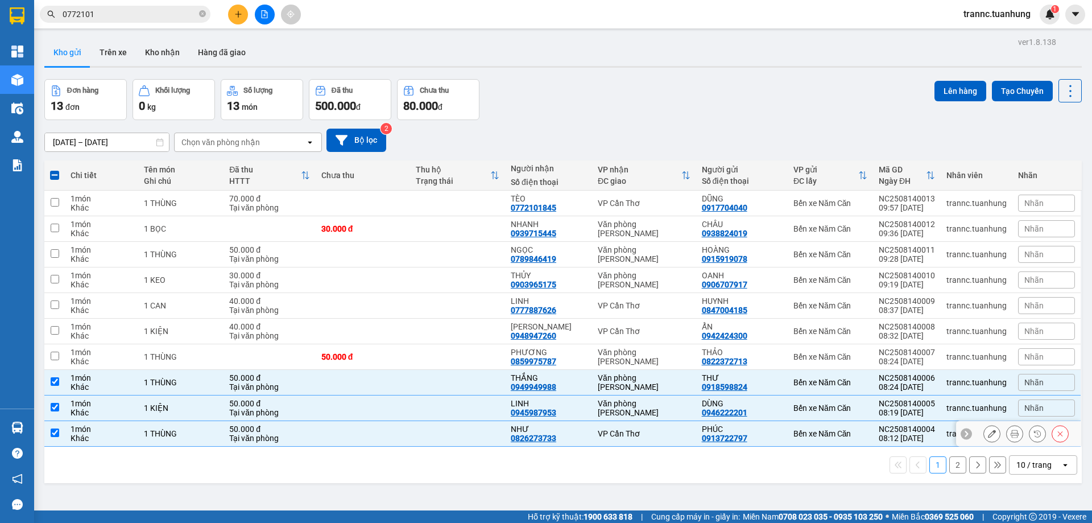
drag, startPoint x: 739, startPoint y: 444, endPoint x: 737, endPoint y: 417, distance: 27.4
click at [737, 443] on td "PHÚC 0913722797" at bounding box center [742, 434] width 92 height 26
checkbox input "false"
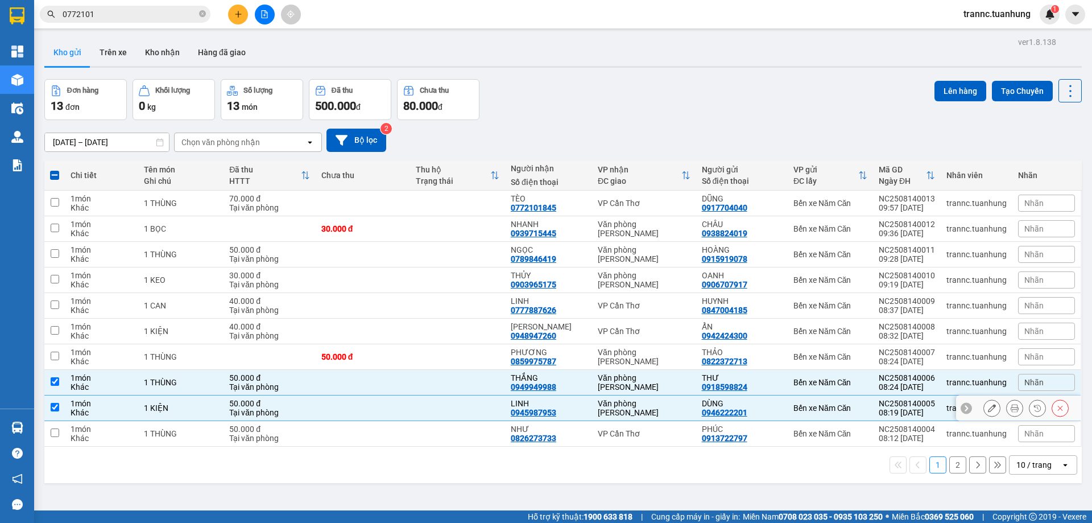
click at [737, 408] on div "0946222201" at bounding box center [725, 412] width 46 height 9
click at [737, 378] on div "THƯ" at bounding box center [742, 377] width 80 height 9
checkbox input "false"
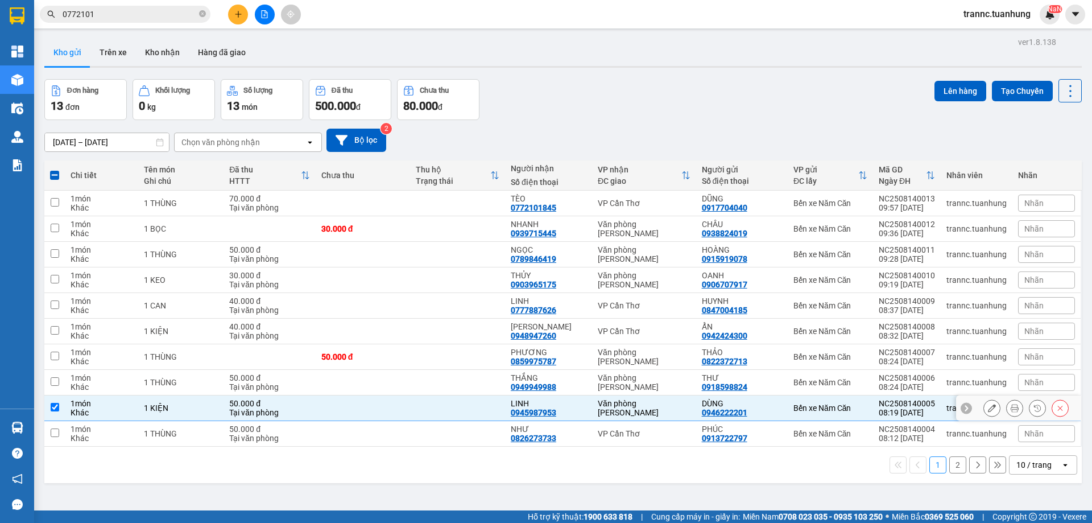
click at [737, 411] on div "0946222201" at bounding box center [725, 412] width 46 height 9
click at [754, 405] on div "DÙNG" at bounding box center [742, 403] width 80 height 9
checkbox input "false"
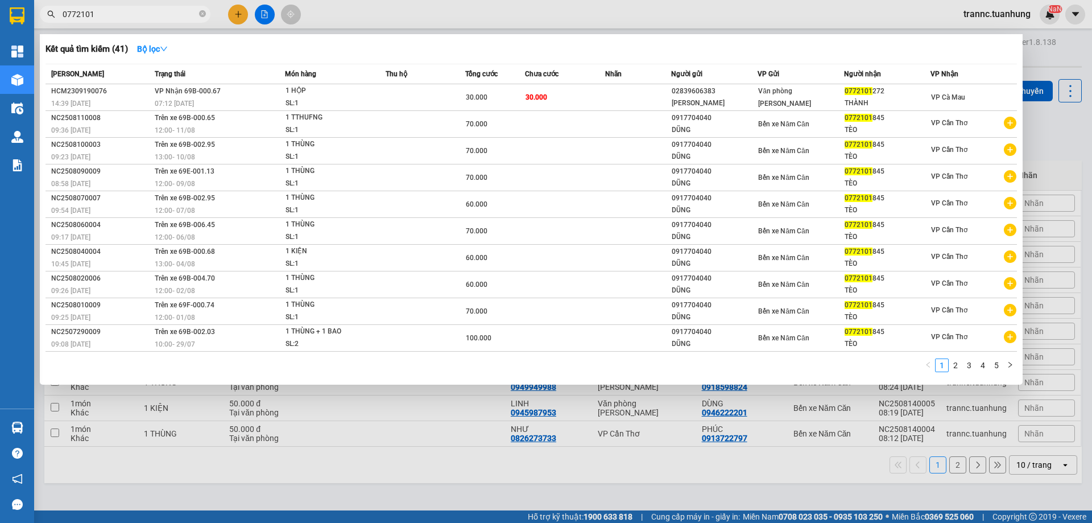
click at [166, 14] on input "0772101" at bounding box center [130, 14] width 134 height 13
type input "0"
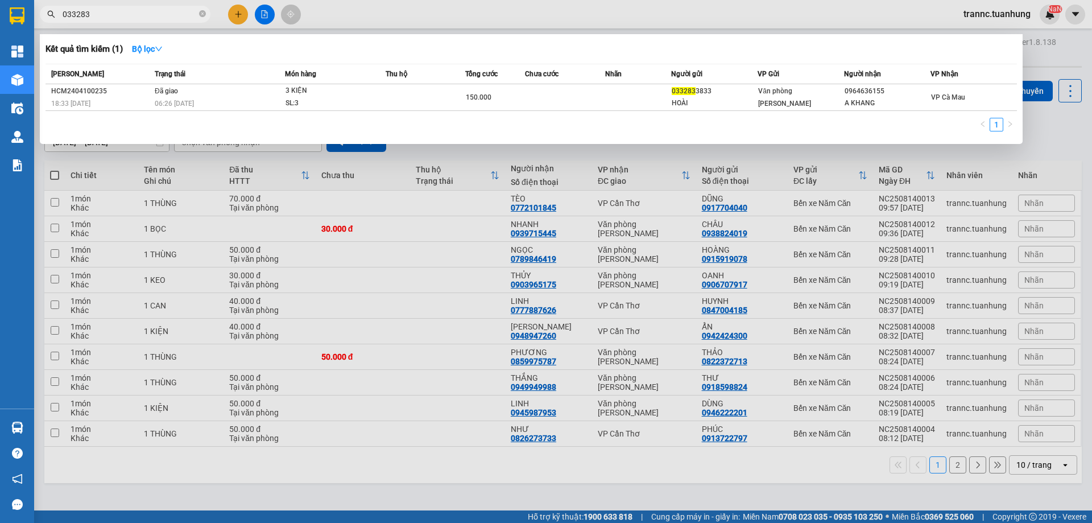
click at [109, 16] on input "033283" at bounding box center [130, 14] width 134 height 13
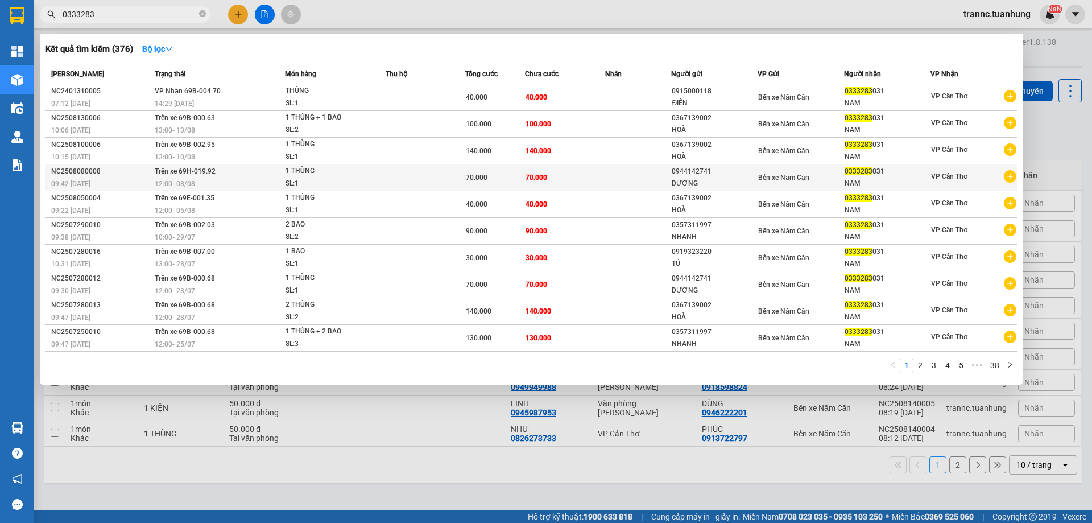
type input "0333283"
click at [1009, 179] on icon "plus-circle" at bounding box center [1010, 176] width 13 height 13
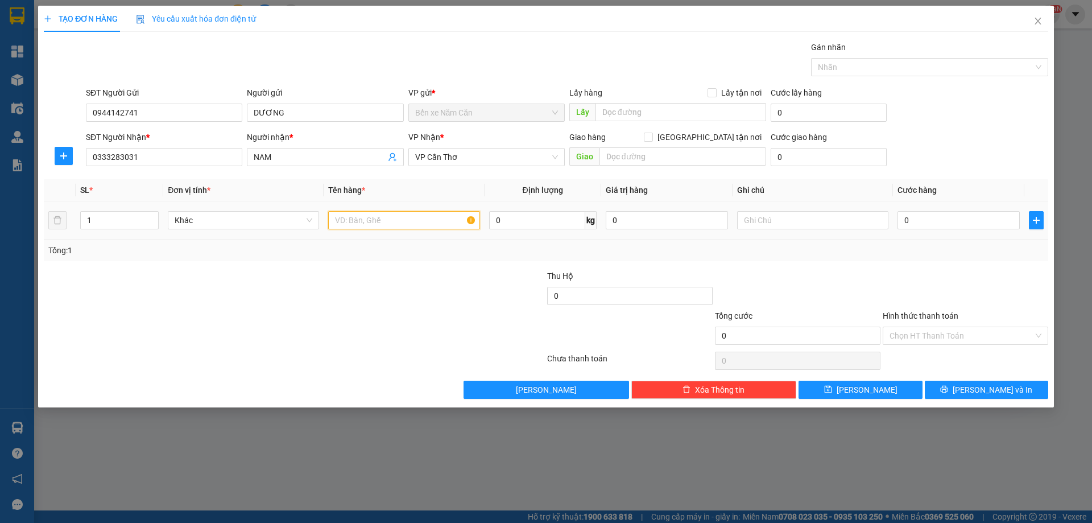
click at [415, 226] on input "text" at bounding box center [403, 220] width 151 height 18
type input "1 THÙNG"
click at [921, 217] on input "0" at bounding box center [959, 220] width 122 height 18
type input "7"
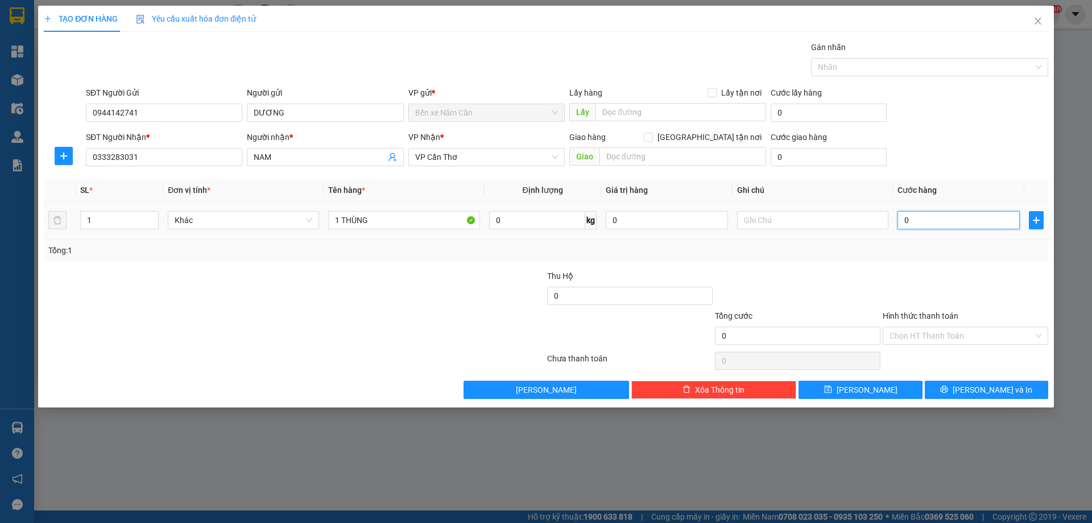
type input "7"
type input "70"
click at [921, 278] on div at bounding box center [966, 290] width 168 height 40
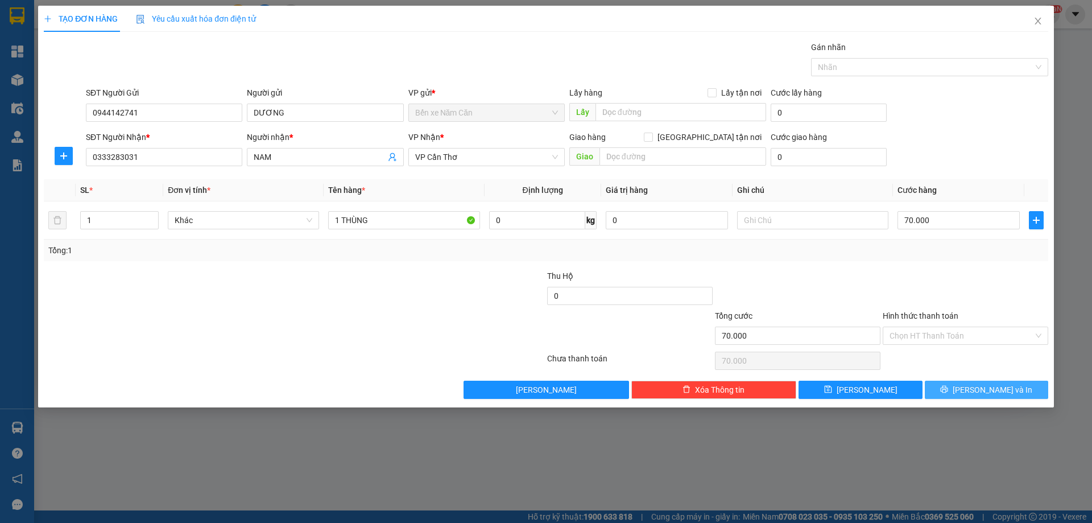
click at [948, 387] on icon "printer" at bounding box center [944, 389] width 8 height 8
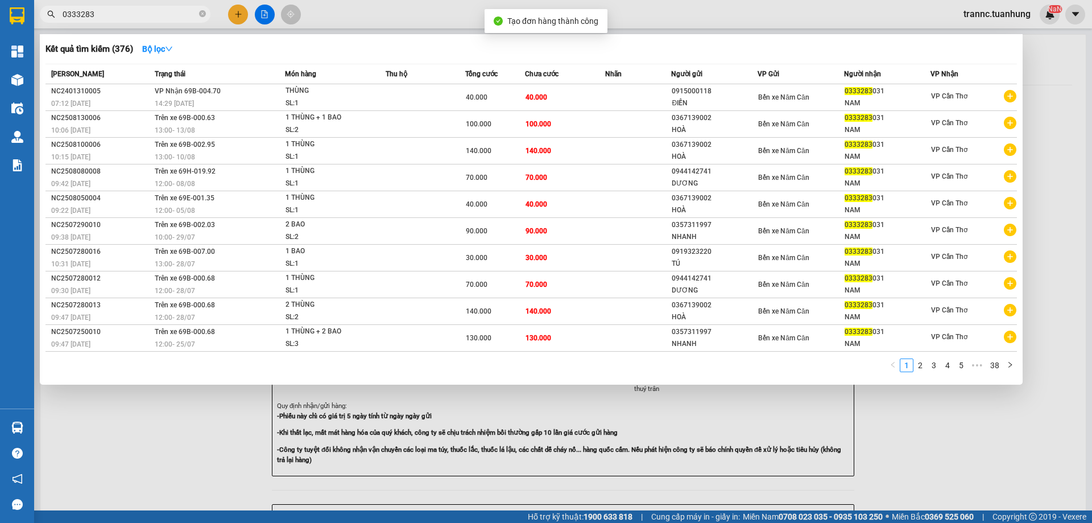
click at [946, 455] on div at bounding box center [546, 261] width 1092 height 523
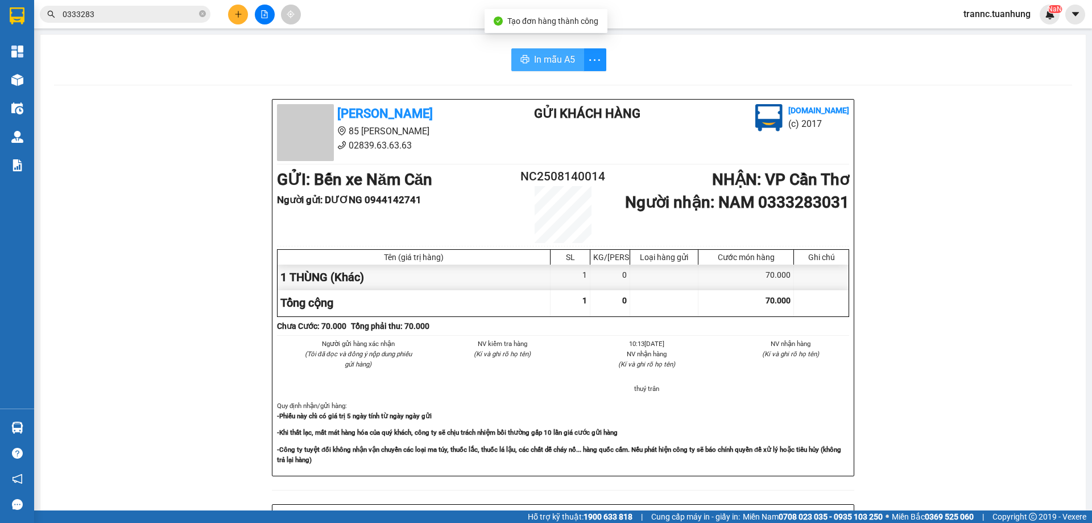
click at [571, 57] on button "In mẫu A5" at bounding box center [547, 59] width 73 height 23
click at [203, 13] on icon "close-circle" at bounding box center [202, 13] width 7 height 7
click at [188, 15] on input "text" at bounding box center [130, 14] width 134 height 13
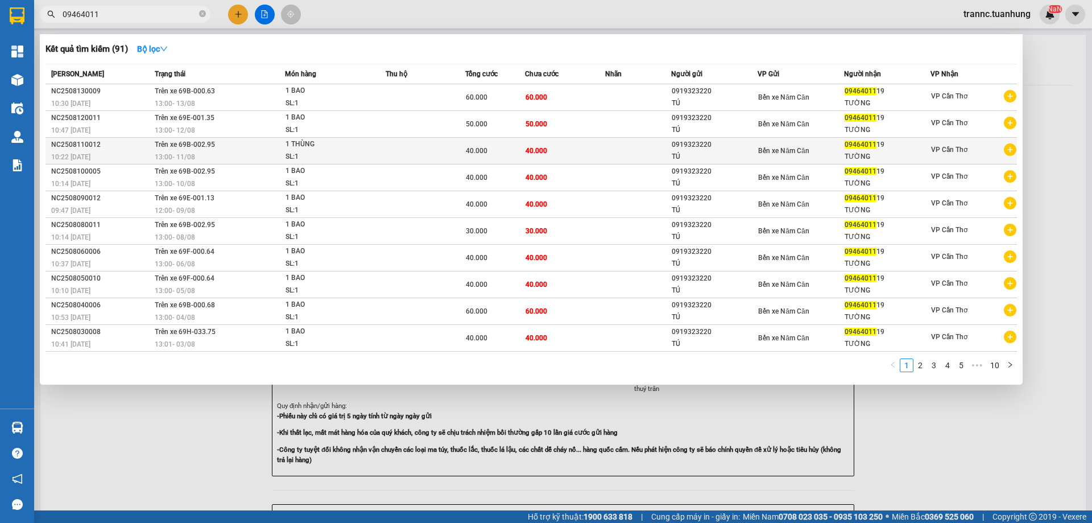
type input "09464011"
click at [1009, 154] on icon "plus-circle" at bounding box center [1010, 149] width 13 height 13
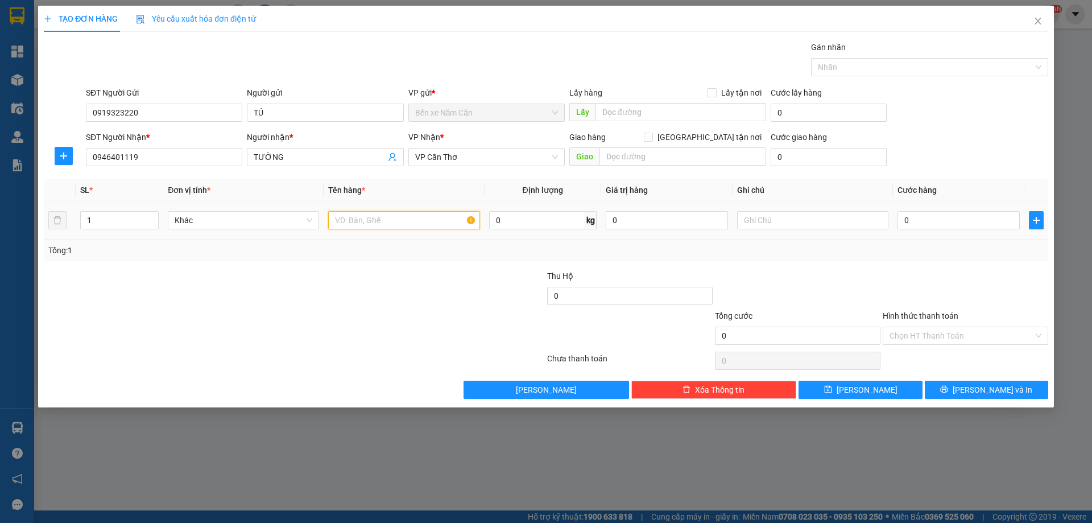
click at [359, 225] on input "text" at bounding box center [403, 220] width 151 height 18
click at [344, 221] on input "1V BA0" at bounding box center [403, 220] width 151 height 18
type input "1 BA0"
click at [950, 226] on input "0" at bounding box center [959, 220] width 122 height 18
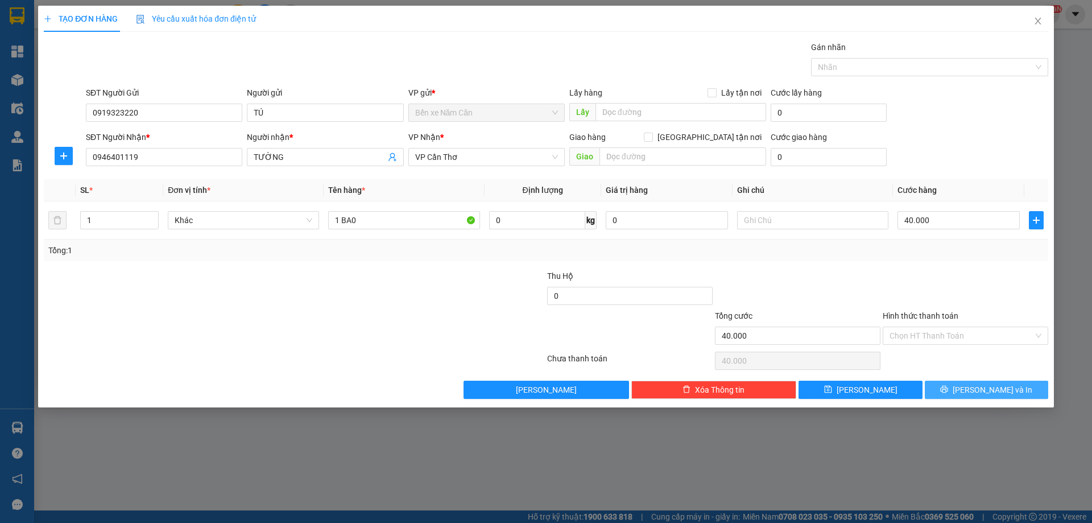
click at [990, 388] on span "Lưu và In" at bounding box center [993, 389] width 80 height 13
drag, startPoint x: 984, startPoint y: 454, endPoint x: 977, endPoint y: 454, distance: 6.3
click at [977, 454] on div at bounding box center [546, 261] width 1092 height 523
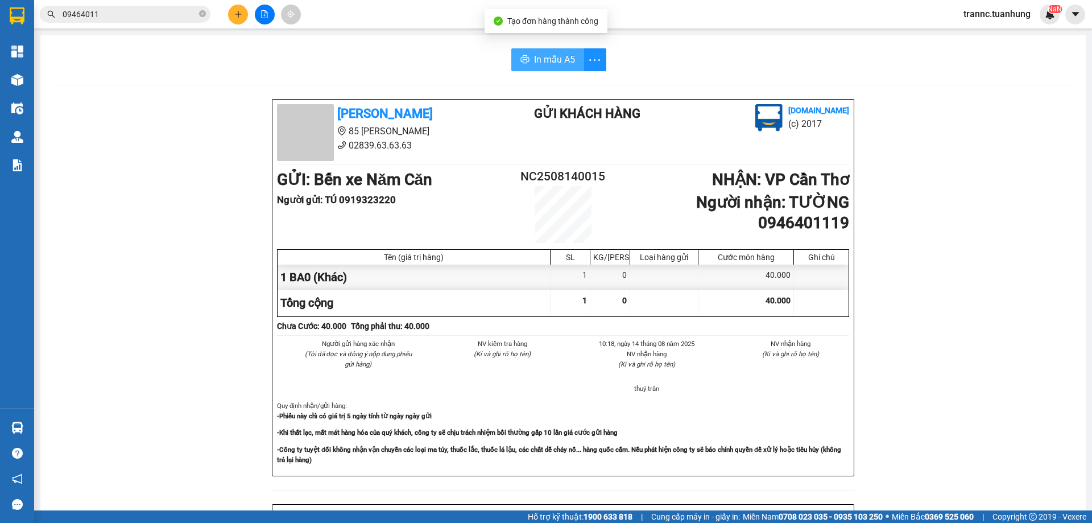
click at [551, 64] on span "In mẫu A5" at bounding box center [554, 59] width 41 height 14
click at [201, 12] on icon "close-circle" at bounding box center [202, 13] width 7 height 7
click at [142, 17] on input "text" at bounding box center [130, 14] width 134 height 13
click at [147, 12] on input "text" at bounding box center [130, 14] width 134 height 13
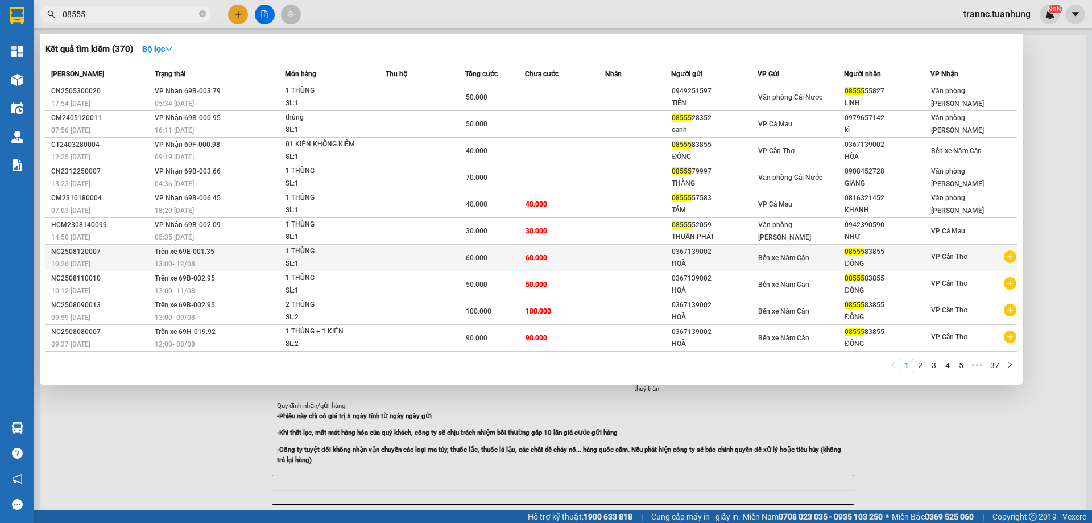
type input "08555"
click at [1012, 258] on icon "plus-circle" at bounding box center [1010, 256] width 13 height 13
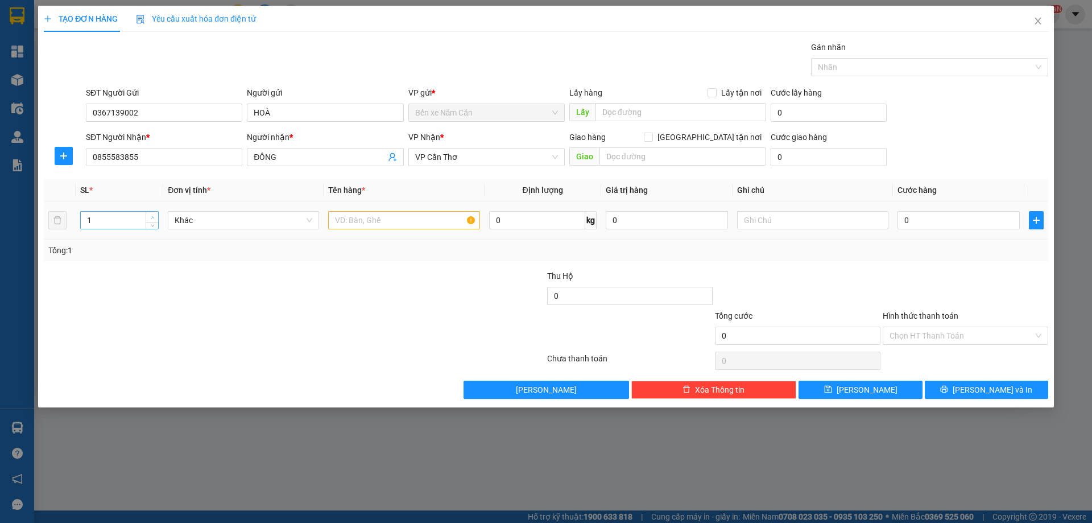
type input "2"
click at [153, 216] on icon "up" at bounding box center [153, 218] width 4 height 4
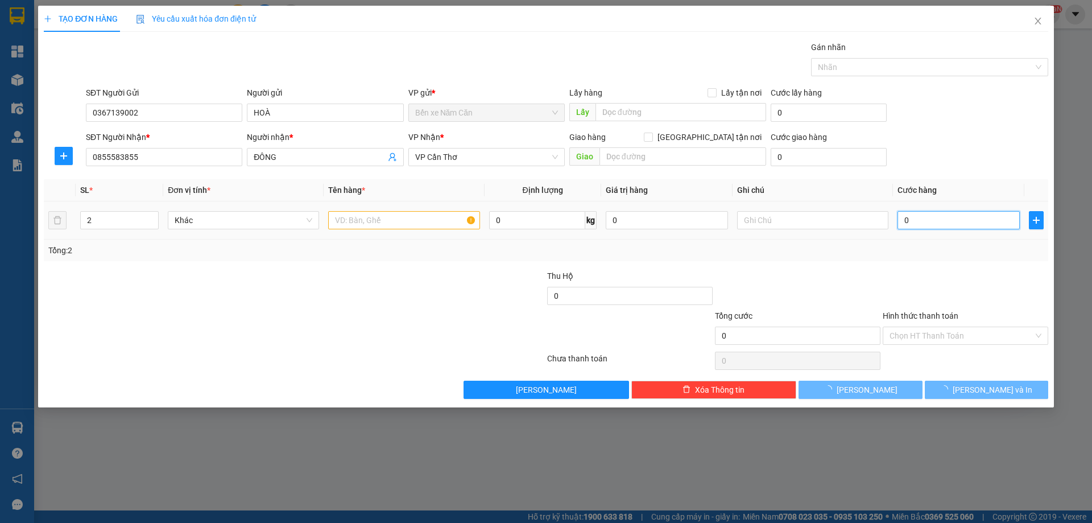
click at [964, 225] on input "0" at bounding box center [959, 220] width 122 height 18
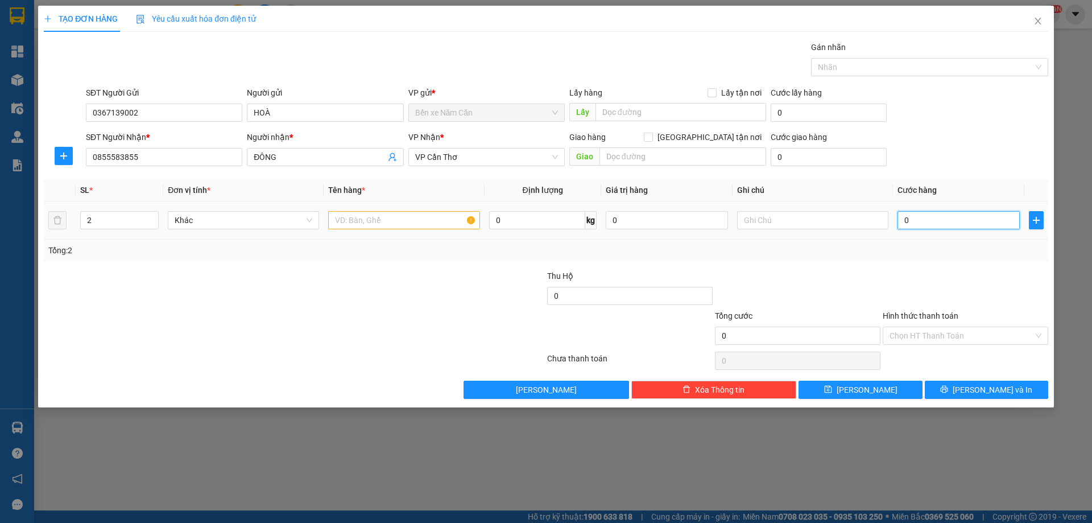
type input "1"
type input "12"
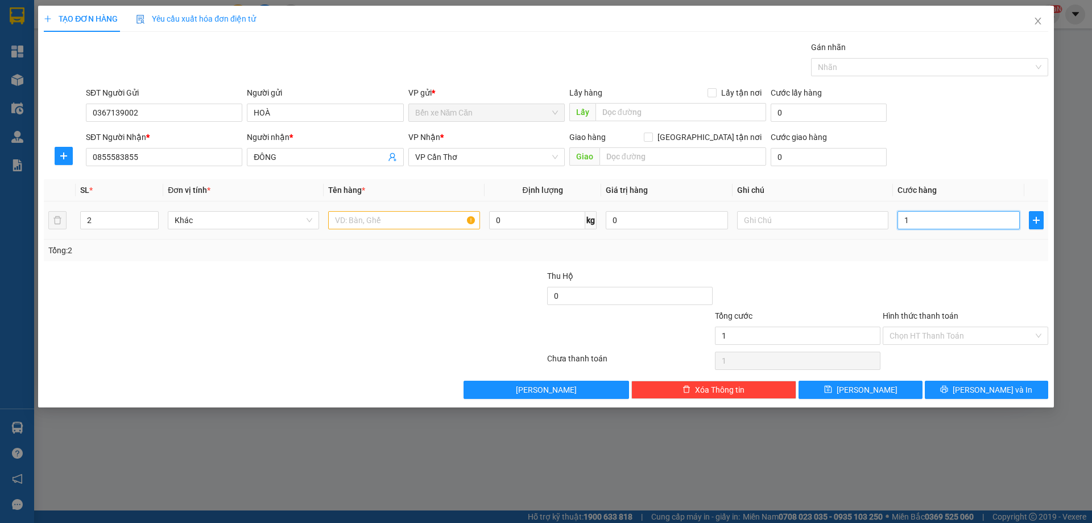
type input "12"
type input "120"
type input "120.000"
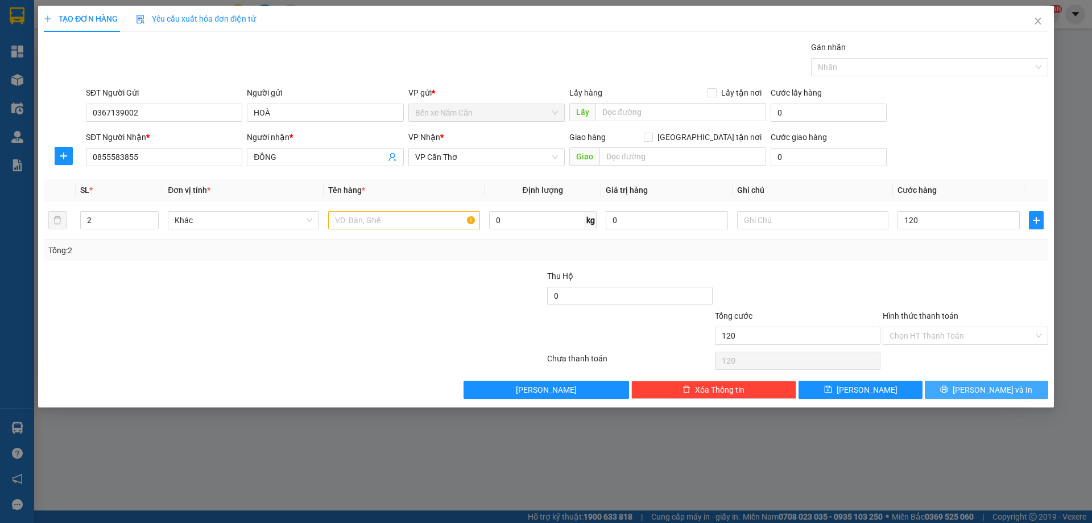
type input "120.000"
click at [959, 390] on button "Lưu và In" at bounding box center [986, 390] width 123 height 18
click at [411, 221] on input "text" at bounding box center [403, 220] width 151 height 18
type input "2 THÙN"
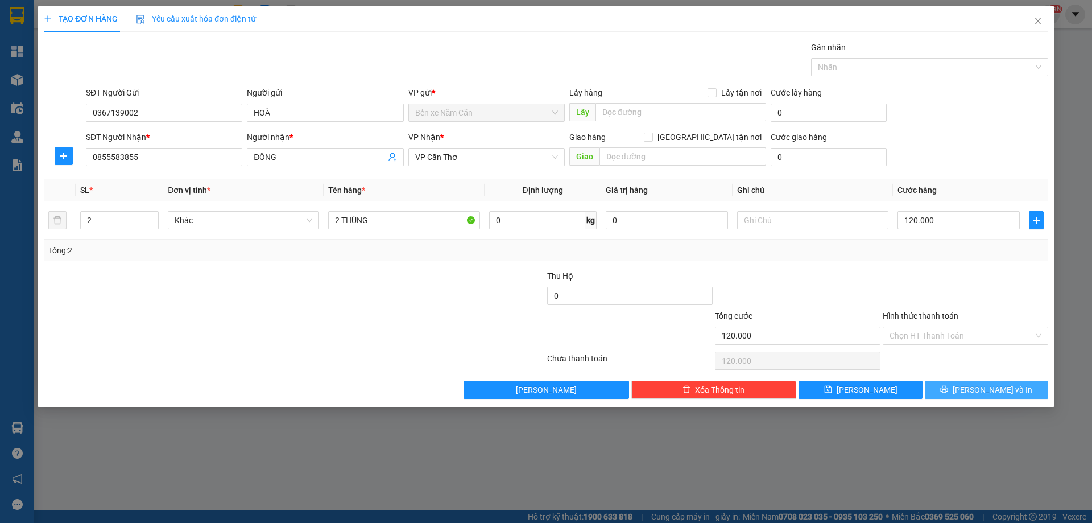
click at [948, 389] on icon "printer" at bounding box center [944, 389] width 7 height 7
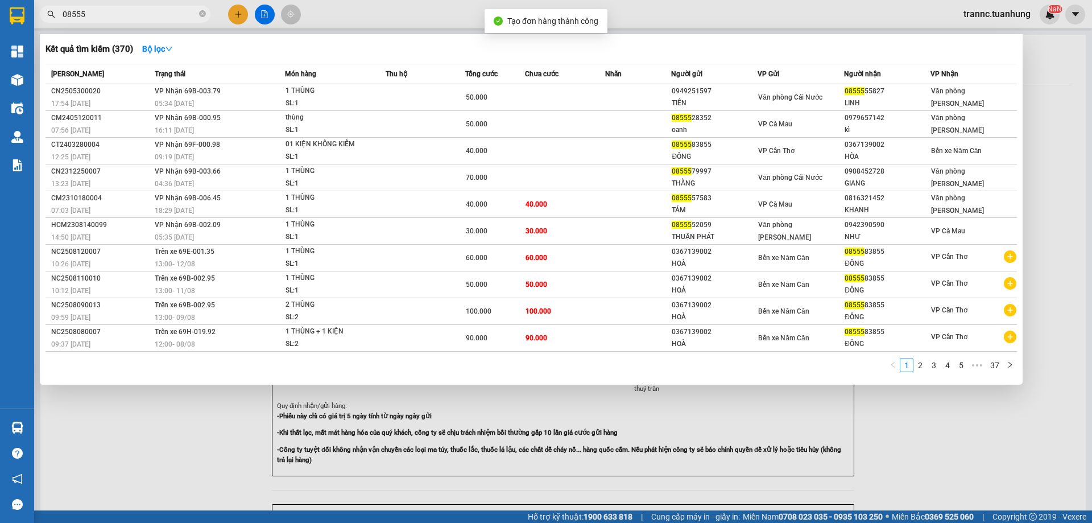
click at [947, 464] on div at bounding box center [546, 261] width 1092 height 523
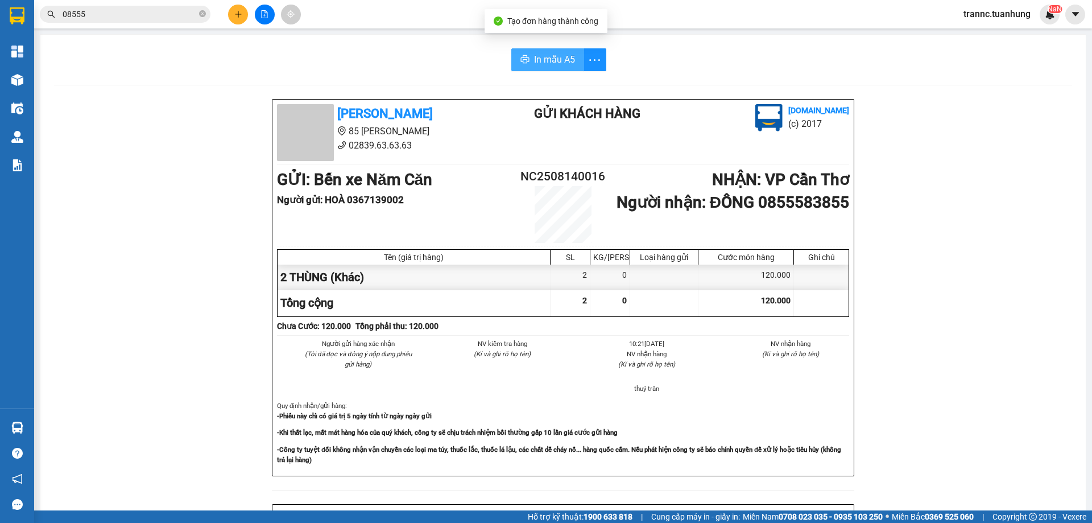
click at [534, 60] on span "In mẫu A5" at bounding box center [554, 59] width 41 height 14
click at [561, 61] on span "In mẫu A5" at bounding box center [554, 59] width 41 height 14
click at [535, 52] on button "In mẫu A5" at bounding box center [547, 59] width 73 height 23
drag, startPoint x: 384, startPoint y: 46, endPoint x: 342, endPoint y: 40, distance: 42.4
click at [384, 46] on div "In mẫu A5 Tuấn Hưng 85 Lý Chiêu Hoàng 02839.63.63.63 Gửi khách hàng Vexere.com …" at bounding box center [563, 471] width 1046 height 872
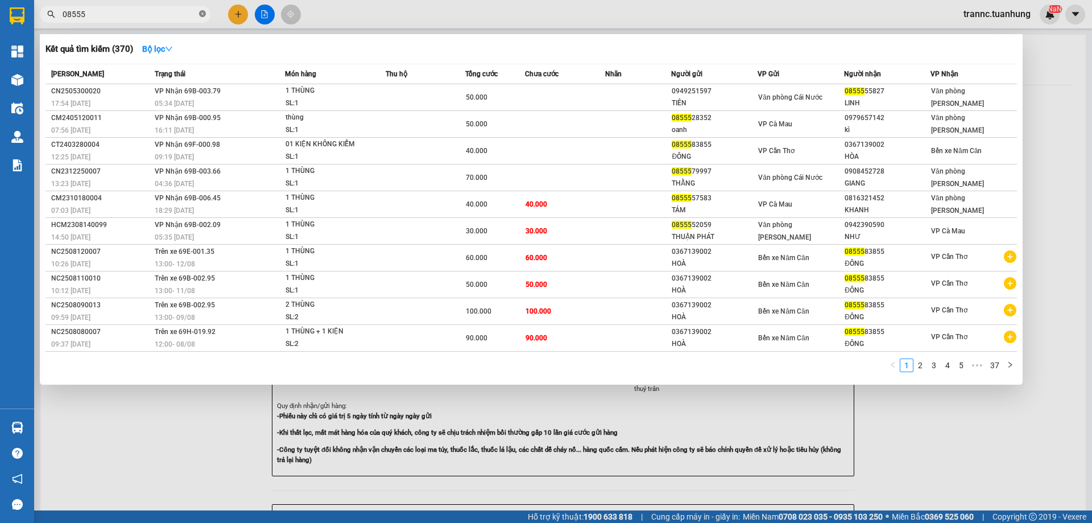
click at [201, 16] on icon "close-circle" at bounding box center [202, 13] width 7 height 7
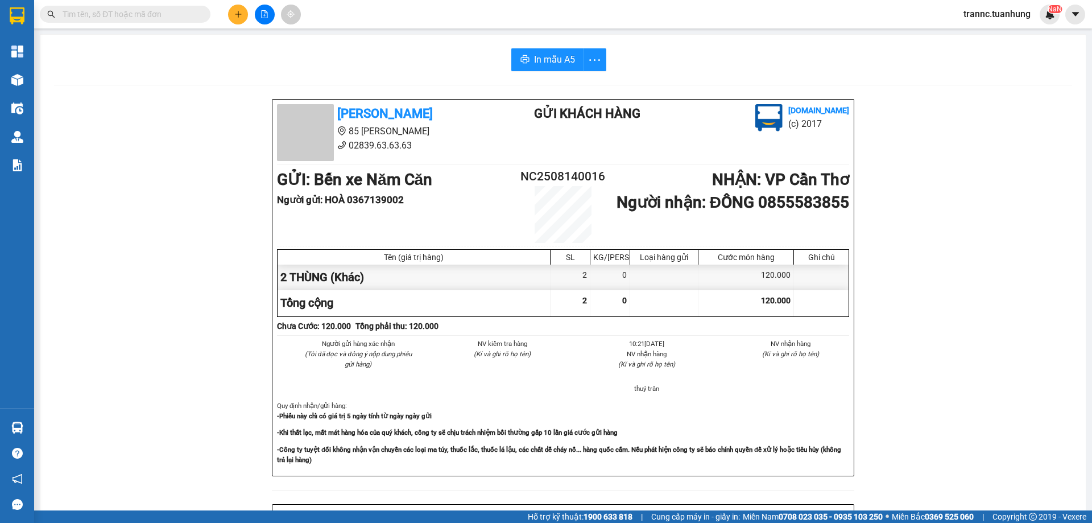
click at [188, 15] on input "text" at bounding box center [130, 14] width 134 height 13
click at [155, 15] on input "text" at bounding box center [130, 14] width 134 height 13
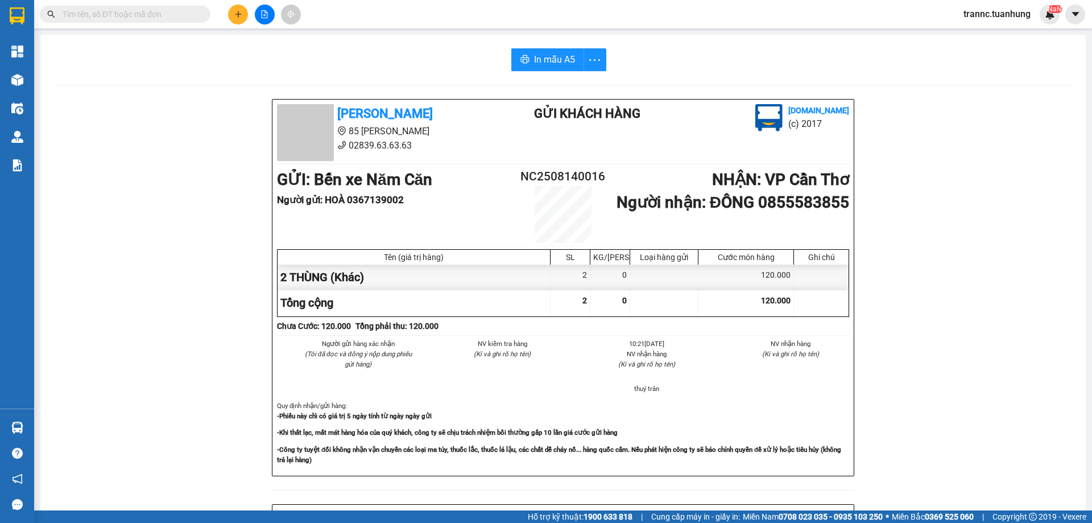
click at [155, 15] on input "text" at bounding box center [130, 14] width 134 height 13
click at [149, 18] on input "text" at bounding box center [130, 14] width 134 height 13
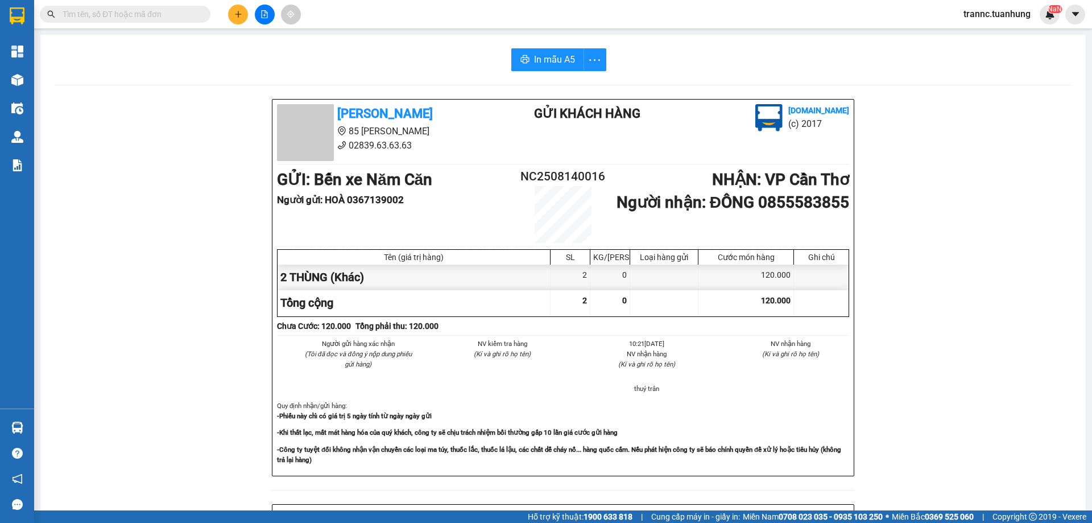
click at [149, 18] on input "text" at bounding box center [130, 14] width 134 height 13
type input "0"
click at [174, 20] on span "0" at bounding box center [125, 14] width 171 height 17
click at [174, 11] on input "0" at bounding box center [130, 14] width 134 height 13
click at [173, 11] on input "0" at bounding box center [130, 14] width 134 height 13
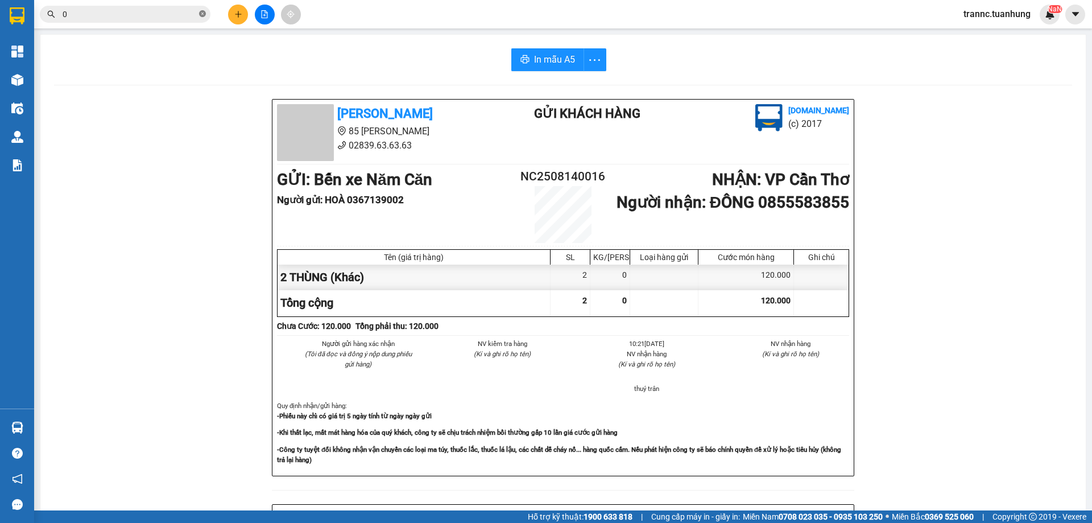
click at [203, 15] on icon "close-circle" at bounding box center [202, 13] width 7 height 7
click at [182, 14] on input "text" at bounding box center [130, 14] width 134 height 13
click at [181, 14] on input "text" at bounding box center [130, 14] width 134 height 13
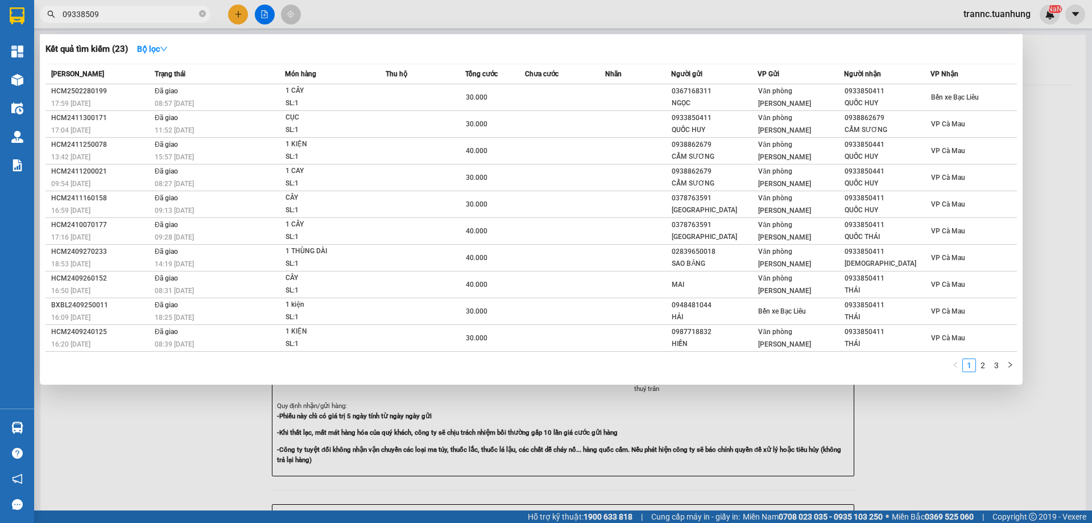
type input "09338509"
click at [237, 23] on div at bounding box center [546, 261] width 1092 height 523
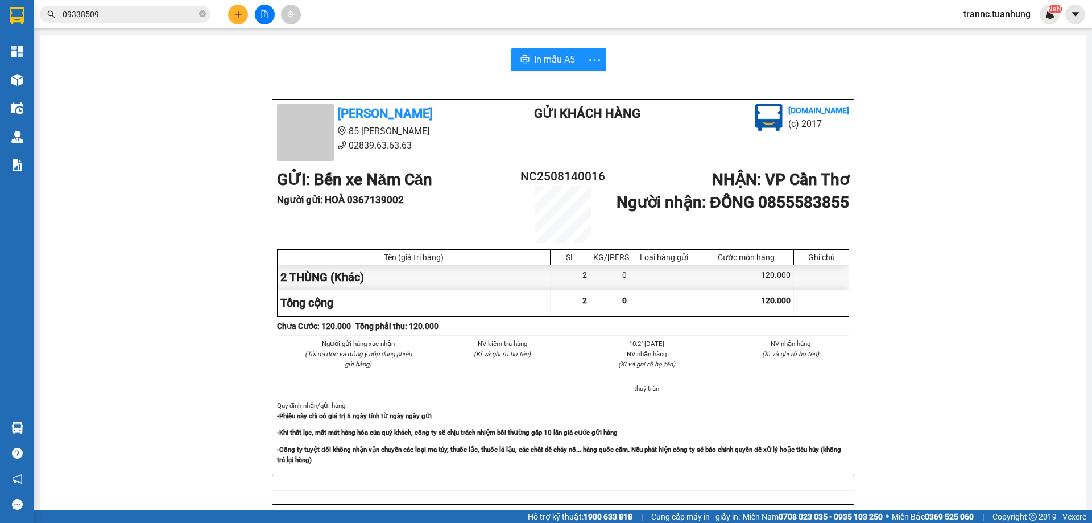
click at [237, 23] on button at bounding box center [238, 15] width 20 height 20
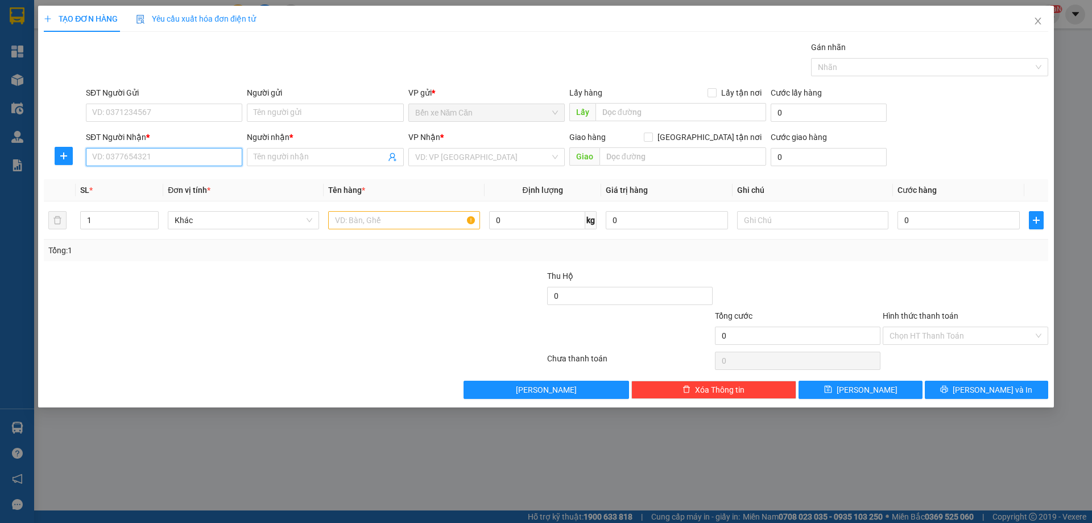
click at [141, 150] on input "SĐT Người Nhận *" at bounding box center [164, 157] width 156 height 18
type input "0933850903"
click at [298, 150] on span at bounding box center [325, 157] width 156 height 18
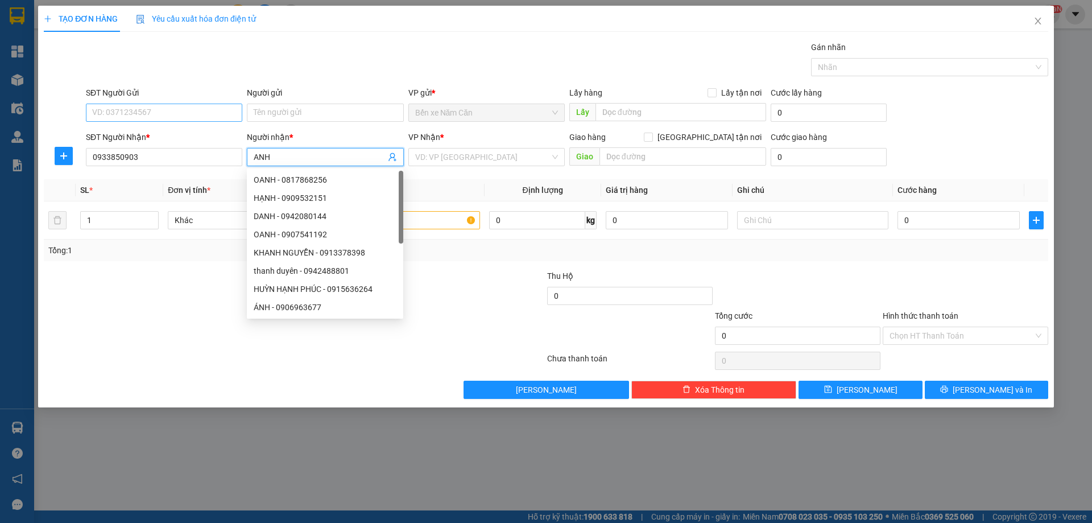
type input "ANH"
click at [131, 113] on input "SĐT Người Gửi" at bounding box center [164, 113] width 156 height 18
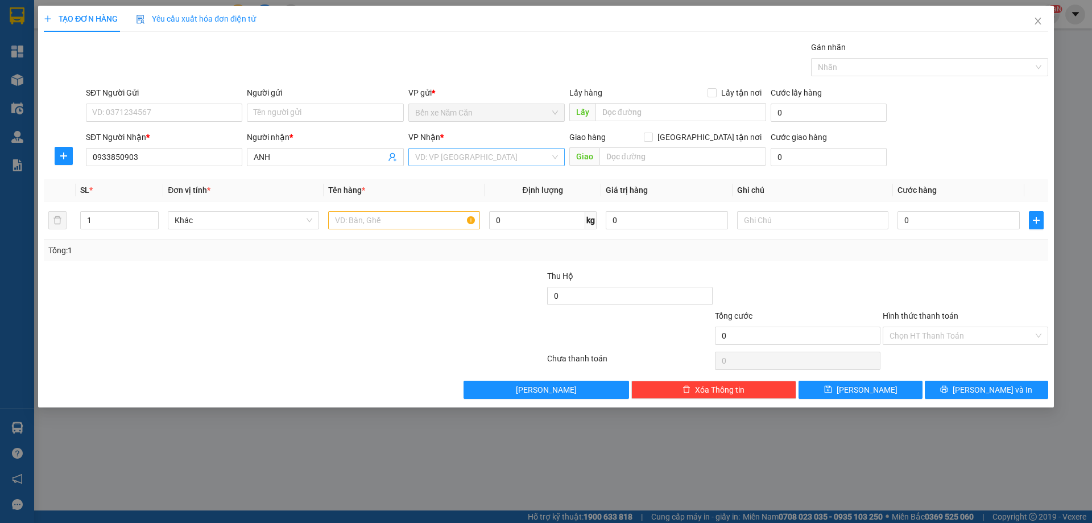
click at [456, 157] on input "search" at bounding box center [482, 156] width 135 height 17
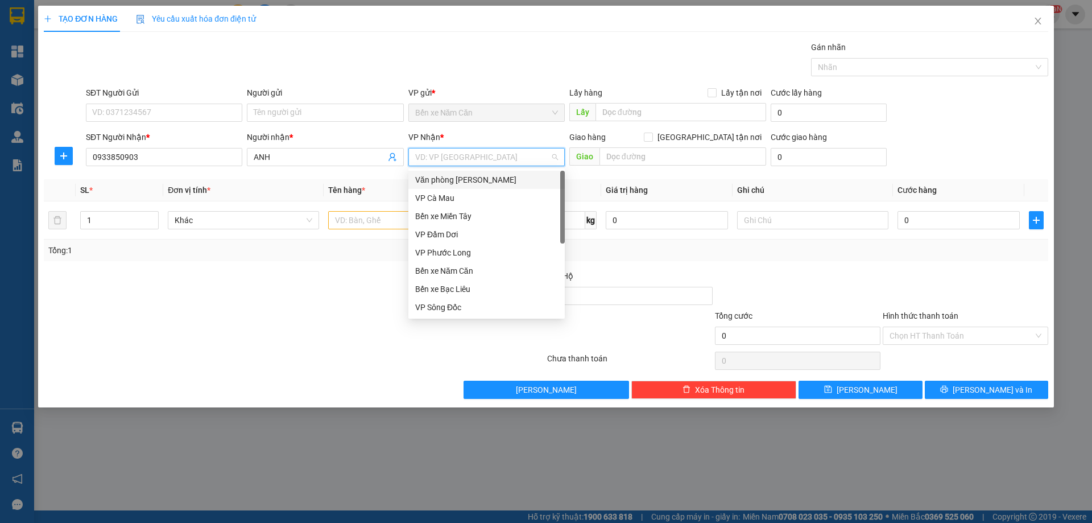
click at [464, 182] on div "Văn phòng Hồ Chí Minh" at bounding box center [486, 180] width 143 height 13
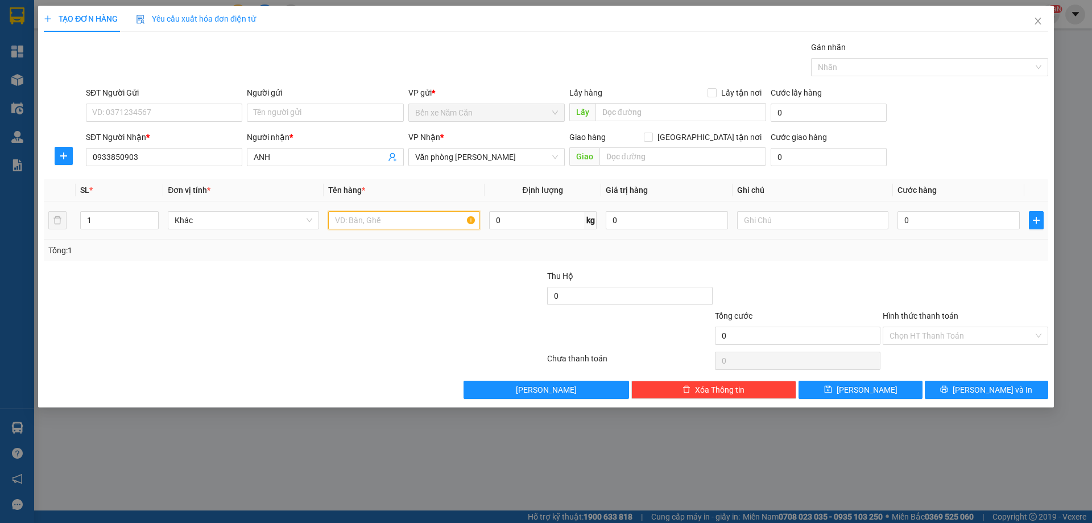
click at [362, 218] on input "text" at bounding box center [403, 220] width 151 height 18
type input "1 THÙNG"
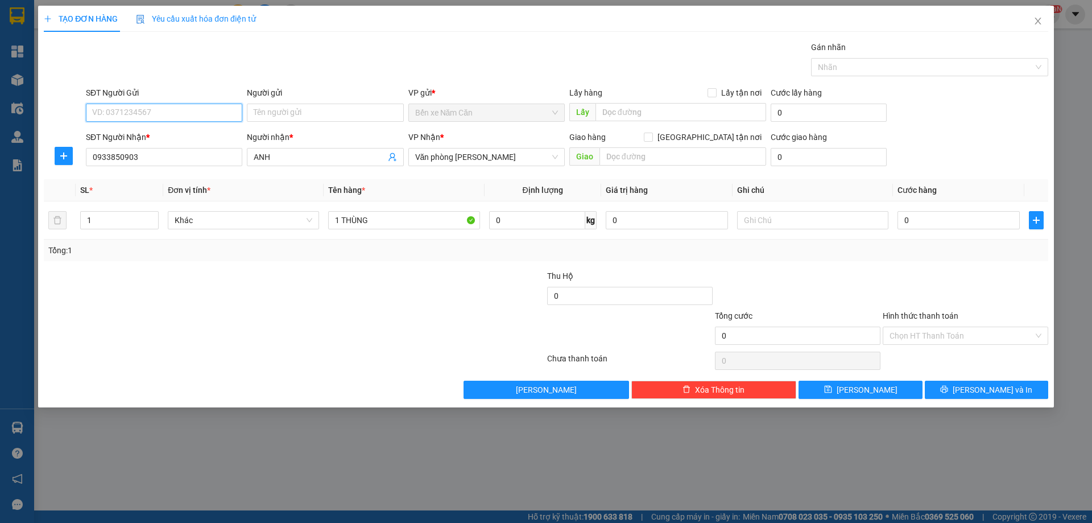
click at [187, 114] on input "SĐT Người Gửi" at bounding box center [164, 113] width 156 height 18
click at [198, 108] on input "SĐT Người Gửi" at bounding box center [164, 113] width 156 height 18
type input "0949499567"
click at [182, 135] on div "0949499567 - LINH" at bounding box center [164, 135] width 143 height 13
type input "LINH"
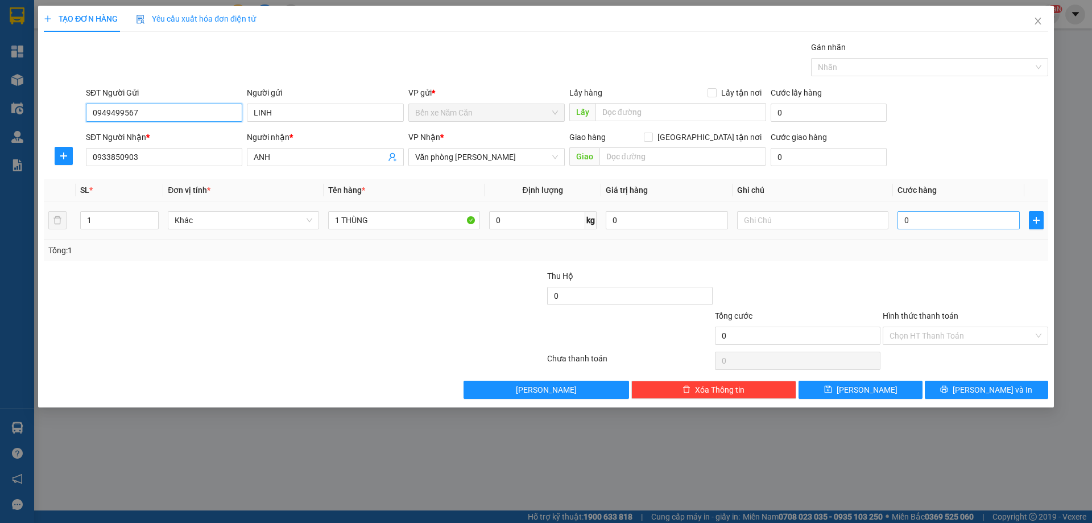
type input "0949499567"
click at [948, 219] on input "0" at bounding box center [959, 220] width 122 height 18
click at [152, 216] on icon "up" at bounding box center [153, 218] width 4 height 4
type input "2"
click at [154, 214] on span "up" at bounding box center [152, 217] width 7 height 7
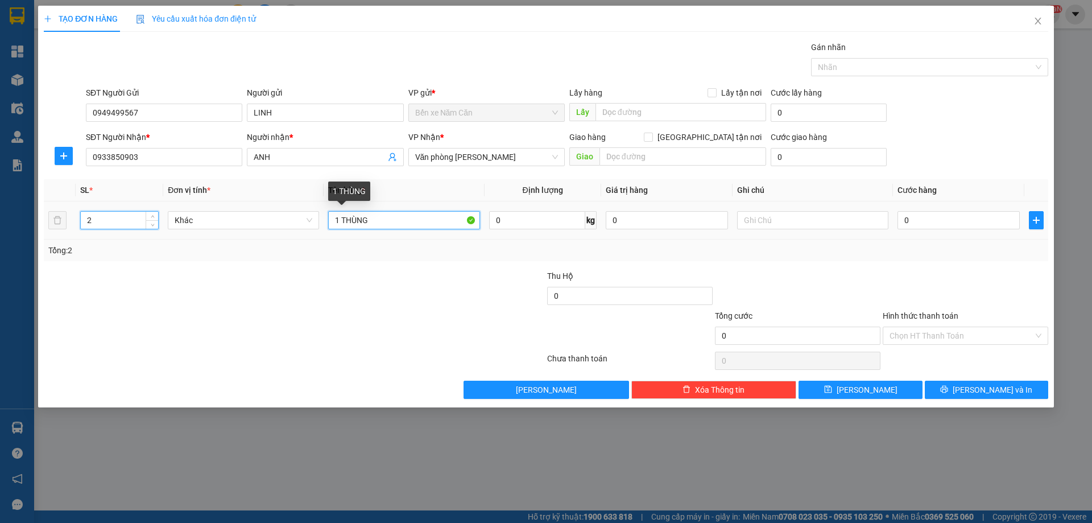
click at [339, 218] on input "1 THÙNG" at bounding box center [403, 220] width 151 height 18
click at [415, 224] on input "2 THÙNG THÙNG" at bounding box center [403, 220] width 151 height 18
type input "2 THÙNG"
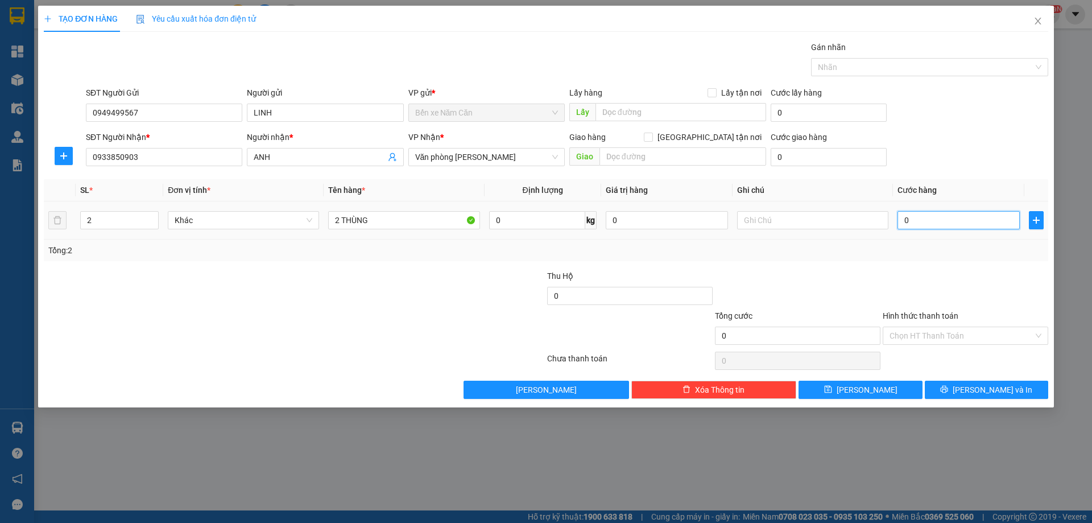
click at [954, 218] on input "0" at bounding box center [959, 220] width 122 height 18
type input "6"
type input "60"
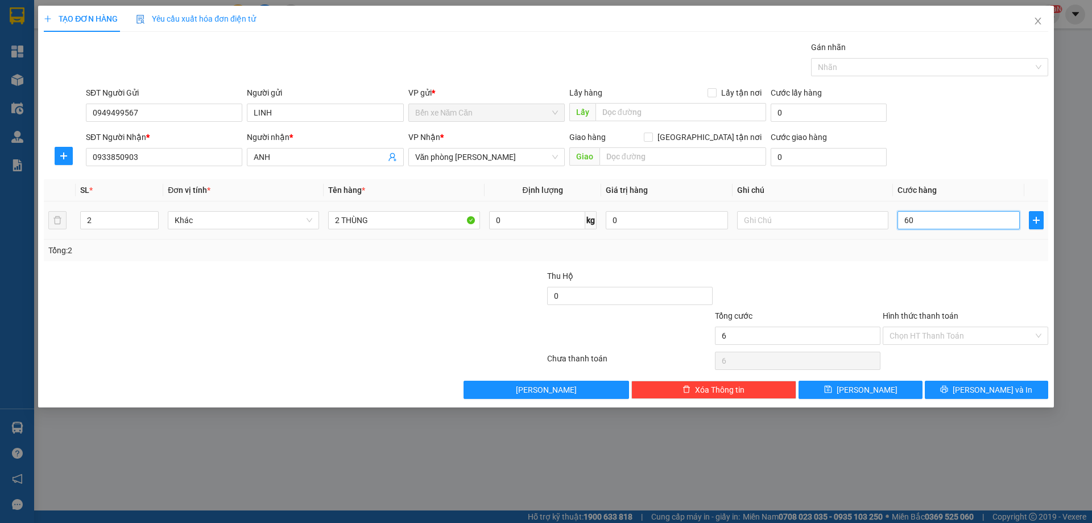
type input "60"
type input "60.000"
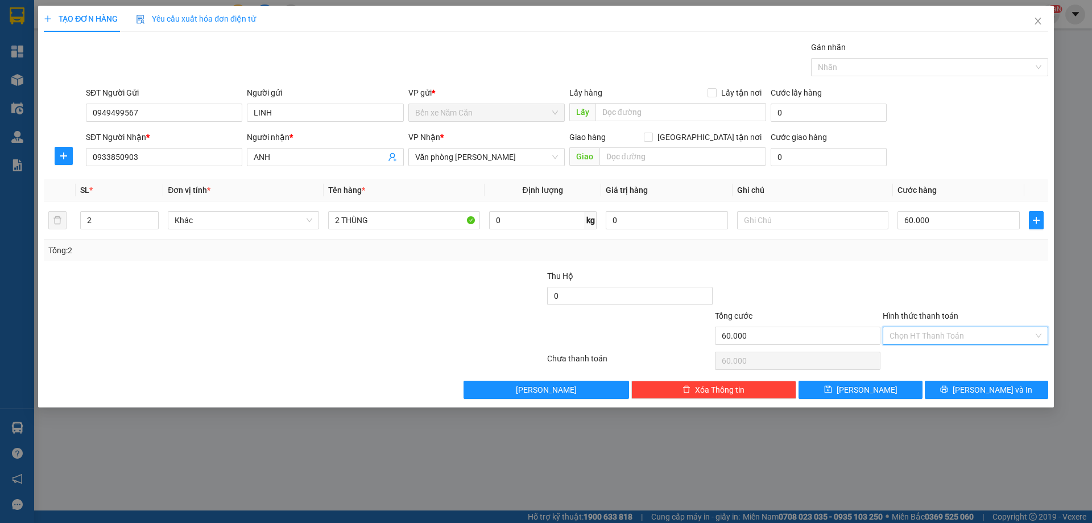
click at [939, 336] on input "Hình thức thanh toán" at bounding box center [962, 335] width 144 height 17
click at [924, 362] on div "Tại văn phòng" at bounding box center [966, 358] width 152 height 13
click at [948, 382] on button "Lưu và In" at bounding box center [986, 390] width 123 height 18
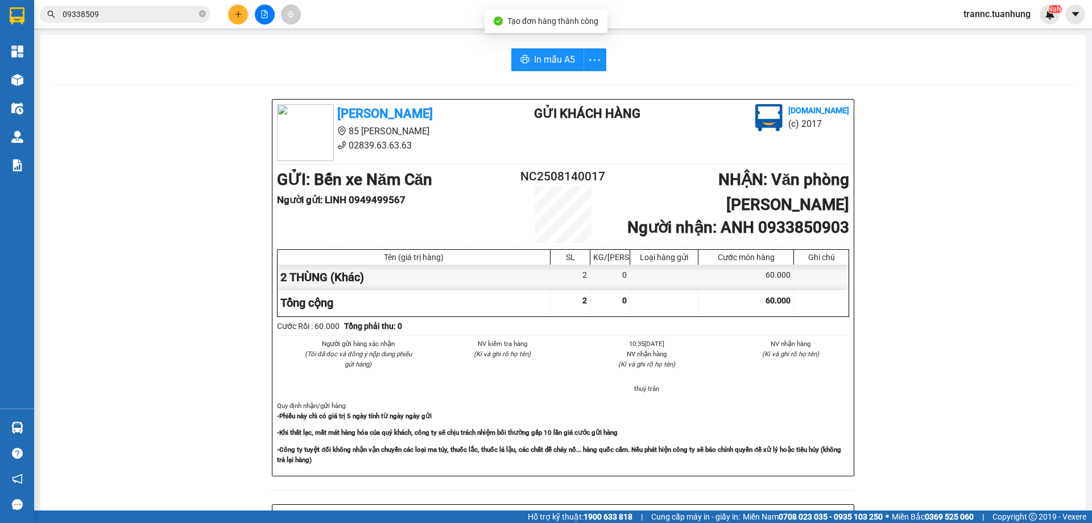
click at [962, 451] on div "Tuấn Hưng 85 Lý Chiêu Hoàng 02839.63.63.63 Gửi khách hàng Vexere.com (c) 2017 G…" at bounding box center [563, 503] width 1018 height 808
click at [563, 65] on span "In mẫu A5" at bounding box center [554, 59] width 41 height 14
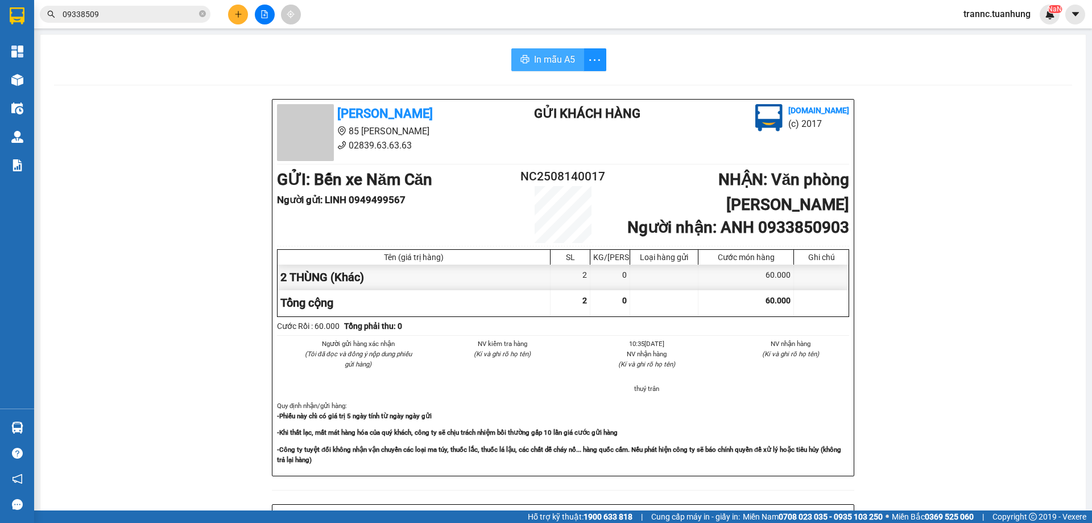
click at [551, 58] on span "In mẫu A5" at bounding box center [554, 59] width 41 height 14
drag, startPoint x: 415, startPoint y: 77, endPoint x: 245, endPoint y: 6, distance: 184.4
click at [415, 77] on div "In mẫu A5 Tuấn Hưng 85 Lý Chiêu Hoàng 02839.63.63.63 Gửi khách hàng Vexere.com …" at bounding box center [563, 478] width 1046 height 886
click at [204, 14] on icon "close-circle" at bounding box center [202, 13] width 7 height 7
click at [77, 9] on input "text" at bounding box center [130, 14] width 134 height 13
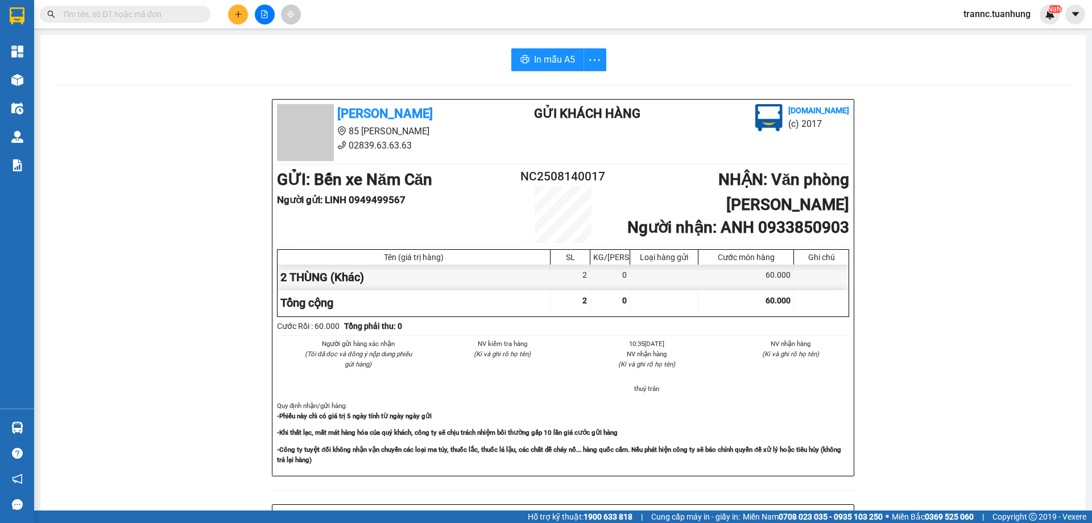
click at [77, 9] on input "text" at bounding box center [130, 14] width 134 height 13
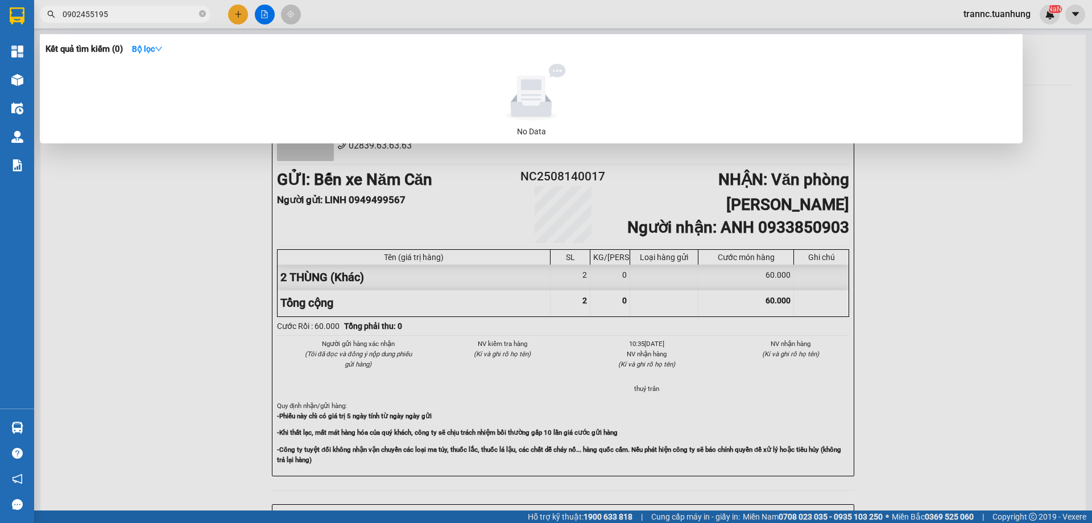
type input "0902455195"
click at [241, 14] on div at bounding box center [546, 261] width 1092 height 523
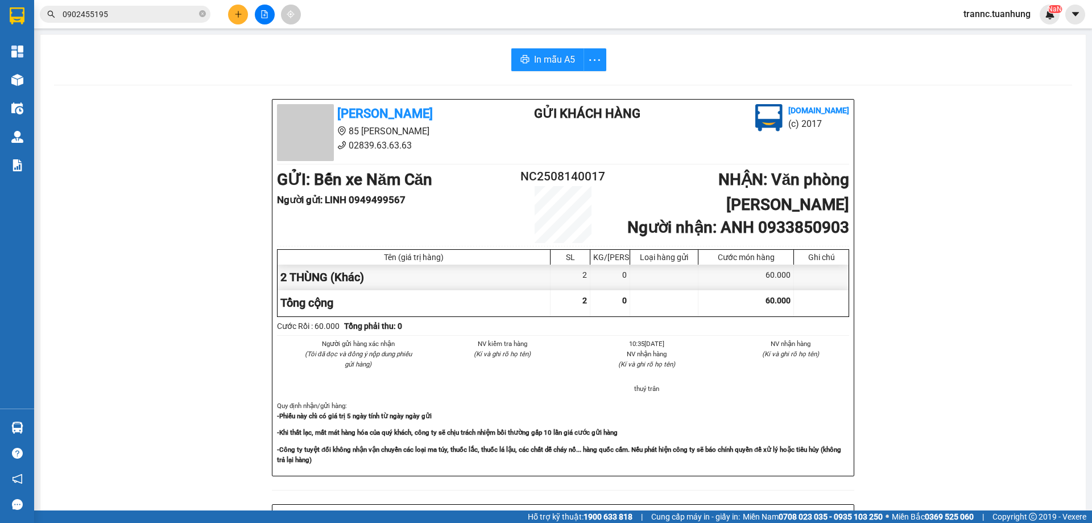
click at [241, 14] on icon "plus" at bounding box center [238, 14] width 8 height 8
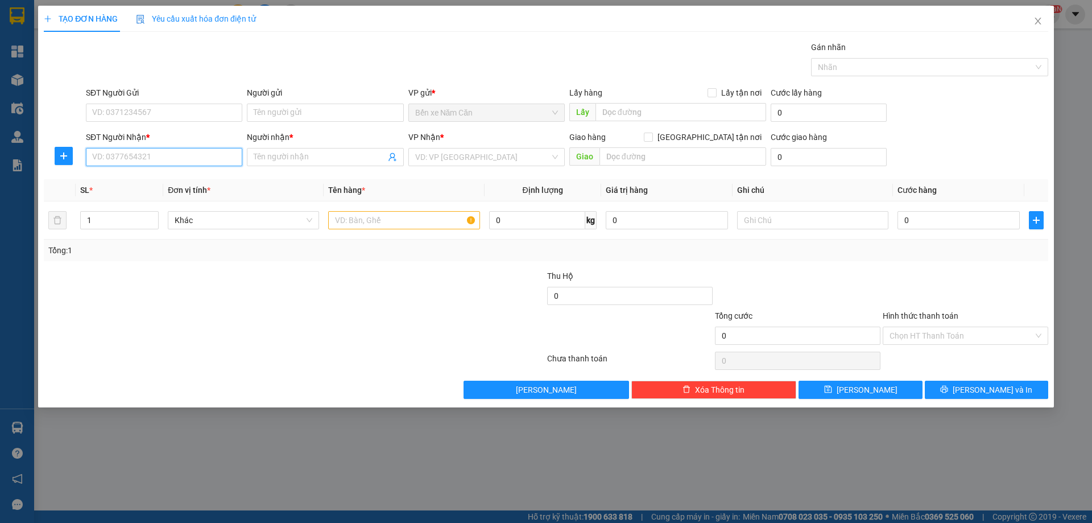
click at [171, 157] on input "SĐT Người Nhận *" at bounding box center [164, 157] width 156 height 18
type input "0902455195"
click at [320, 153] on input "Người nhận *" at bounding box center [319, 157] width 131 height 13
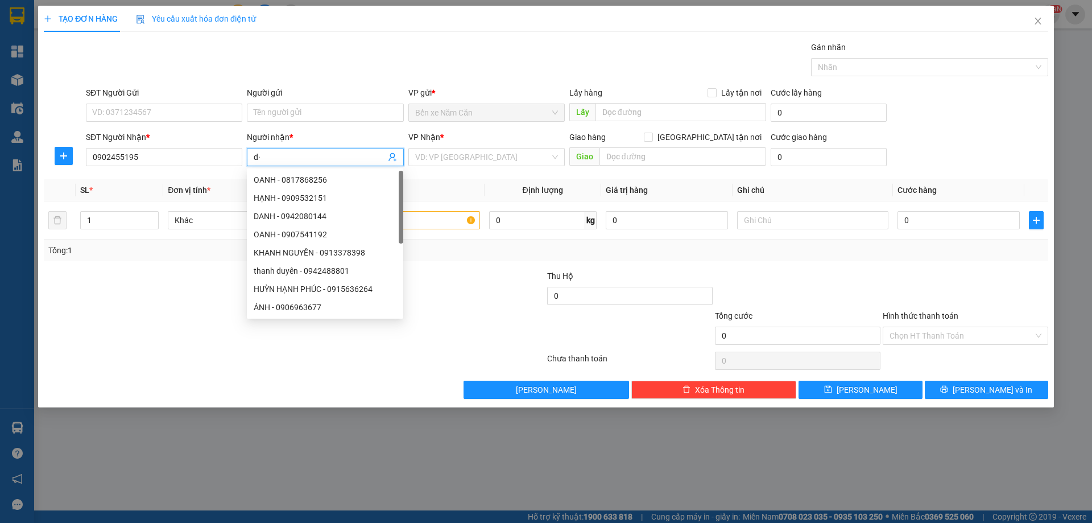
type input "d"
type input "đương"
click at [427, 161] on input "search" at bounding box center [482, 156] width 135 height 17
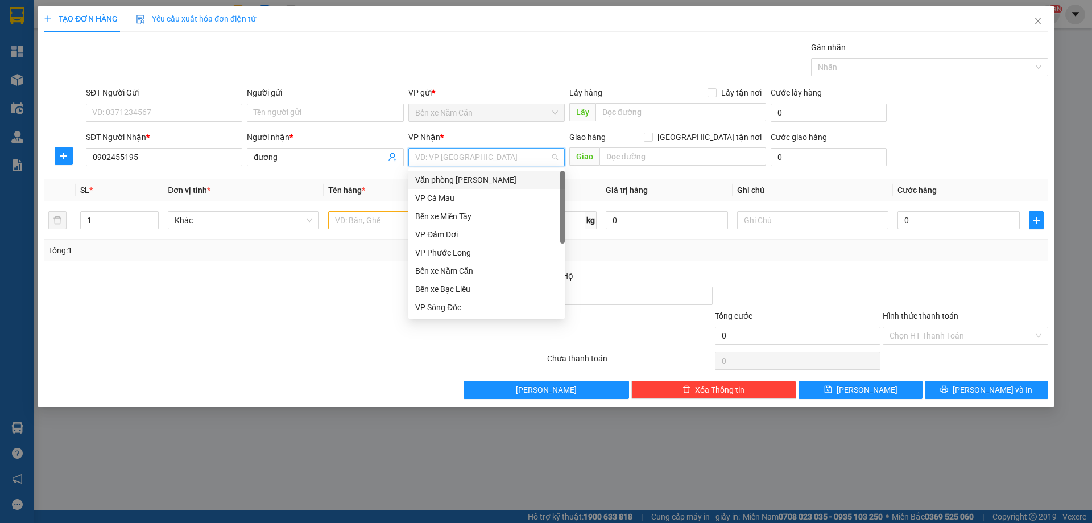
click at [436, 179] on div "Văn phòng Hồ Chí Minh" at bounding box center [486, 180] width 143 height 13
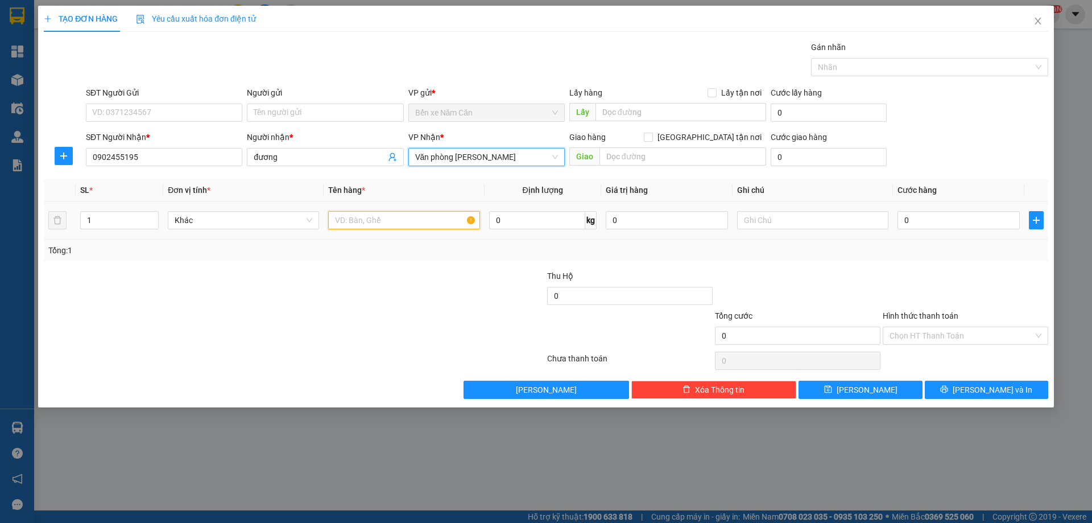
click at [376, 213] on input "text" at bounding box center [403, 220] width 151 height 18
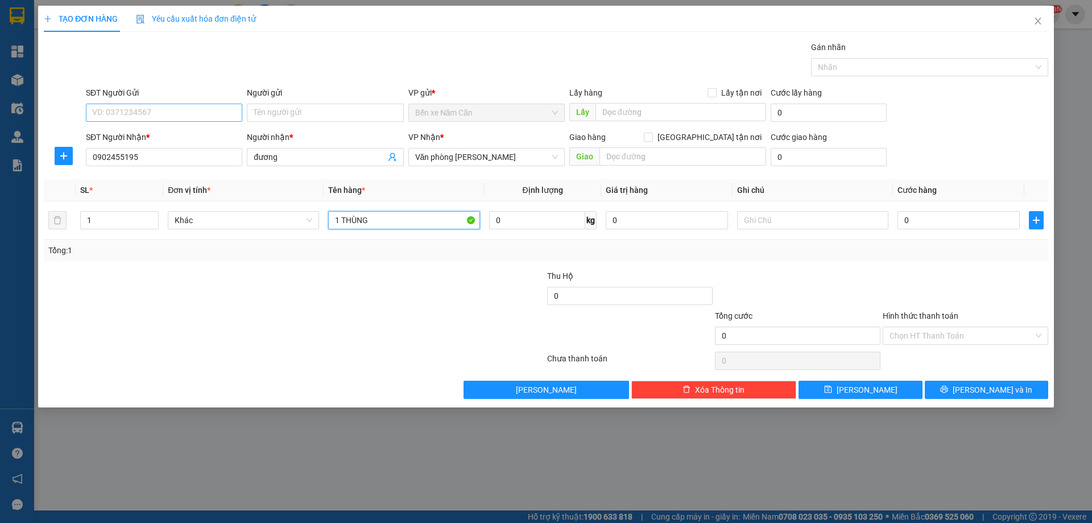
type input "1 THÙNG"
click at [112, 120] on input "SĐT Người Gửi" at bounding box center [164, 113] width 156 height 18
type input "0918665465"
click at [196, 135] on div "0918665465 - ĐẢM" at bounding box center [164, 135] width 143 height 13
type input "ĐẢM"
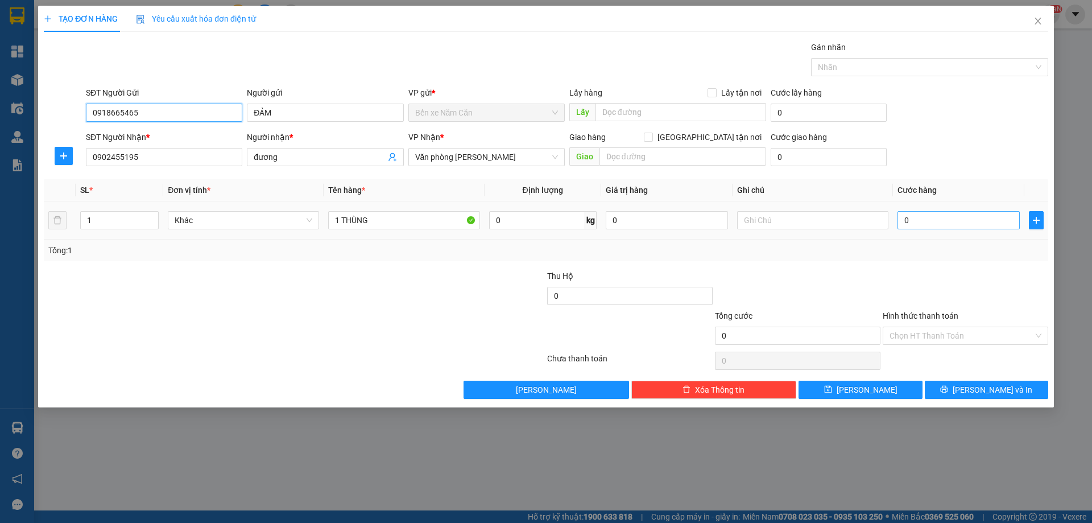
type input "0918665465"
click at [963, 214] on input "0" at bounding box center [959, 220] width 122 height 18
type input "5"
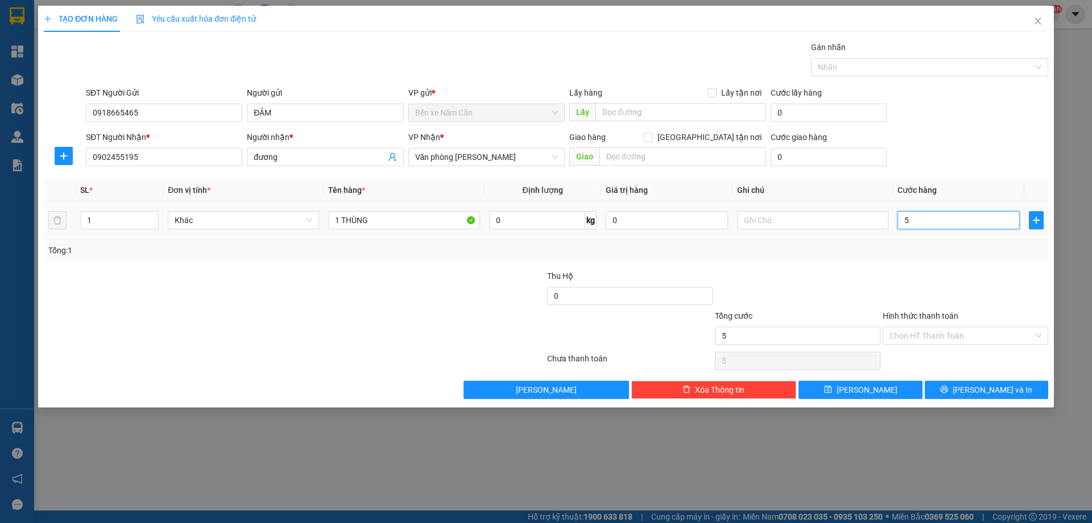
type input "50"
click at [942, 385] on button "Lưu và In" at bounding box center [986, 390] width 123 height 18
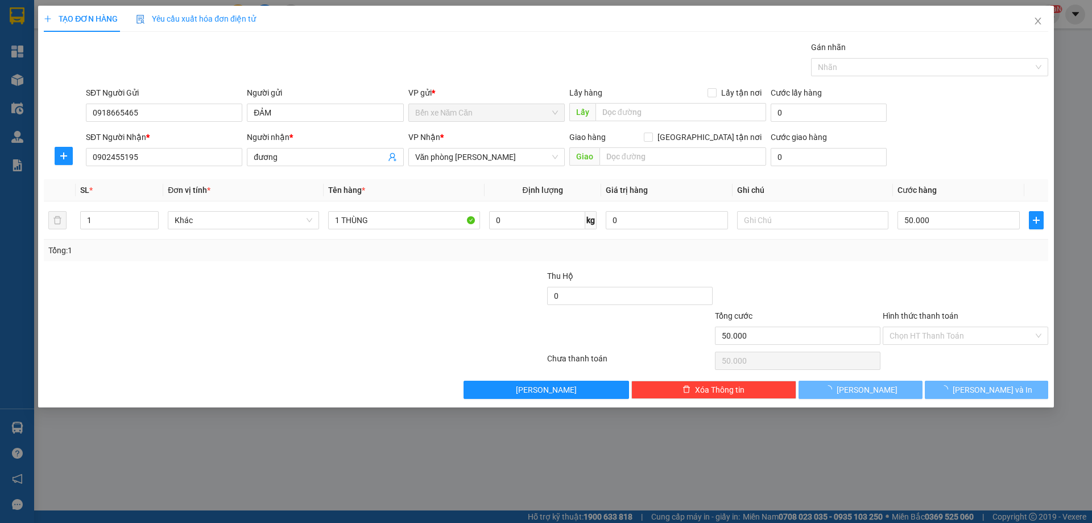
click at [978, 477] on div "TẠO ĐƠN HÀNG Yêu cầu xuất hóa đơn điện tử Transit Pickup Surcharge Ids Transit …" at bounding box center [546, 261] width 1092 height 523
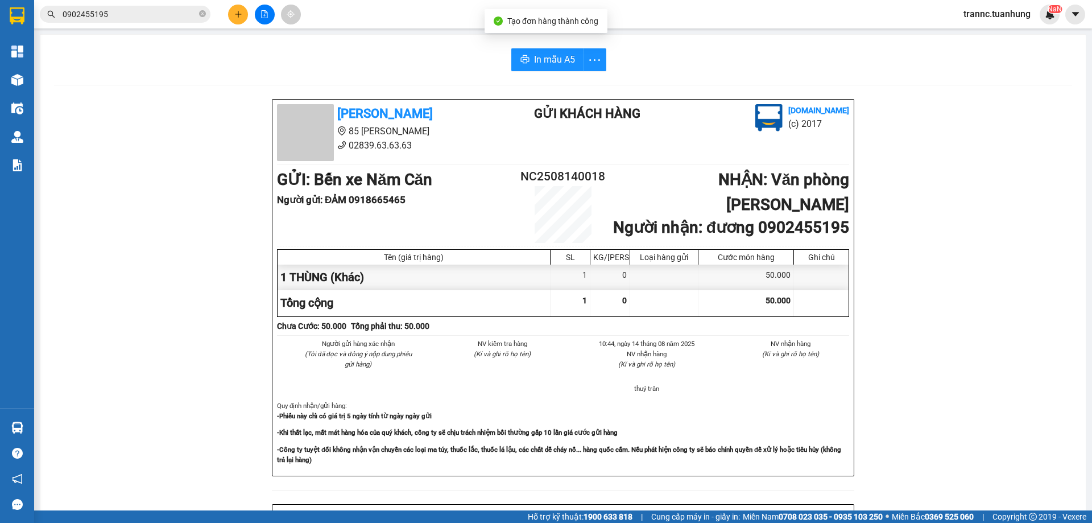
click at [1005, 468] on div "Tuấn Hưng 85 Lý Chiêu Hoàng 02839.63.63.63 Gửi khách hàng Vexere.com (c) 2017 G…" at bounding box center [563, 503] width 1018 height 808
click at [555, 61] on span "In mẫu A5" at bounding box center [554, 59] width 41 height 14
